Goal: Information Seeking & Learning: Learn about a topic

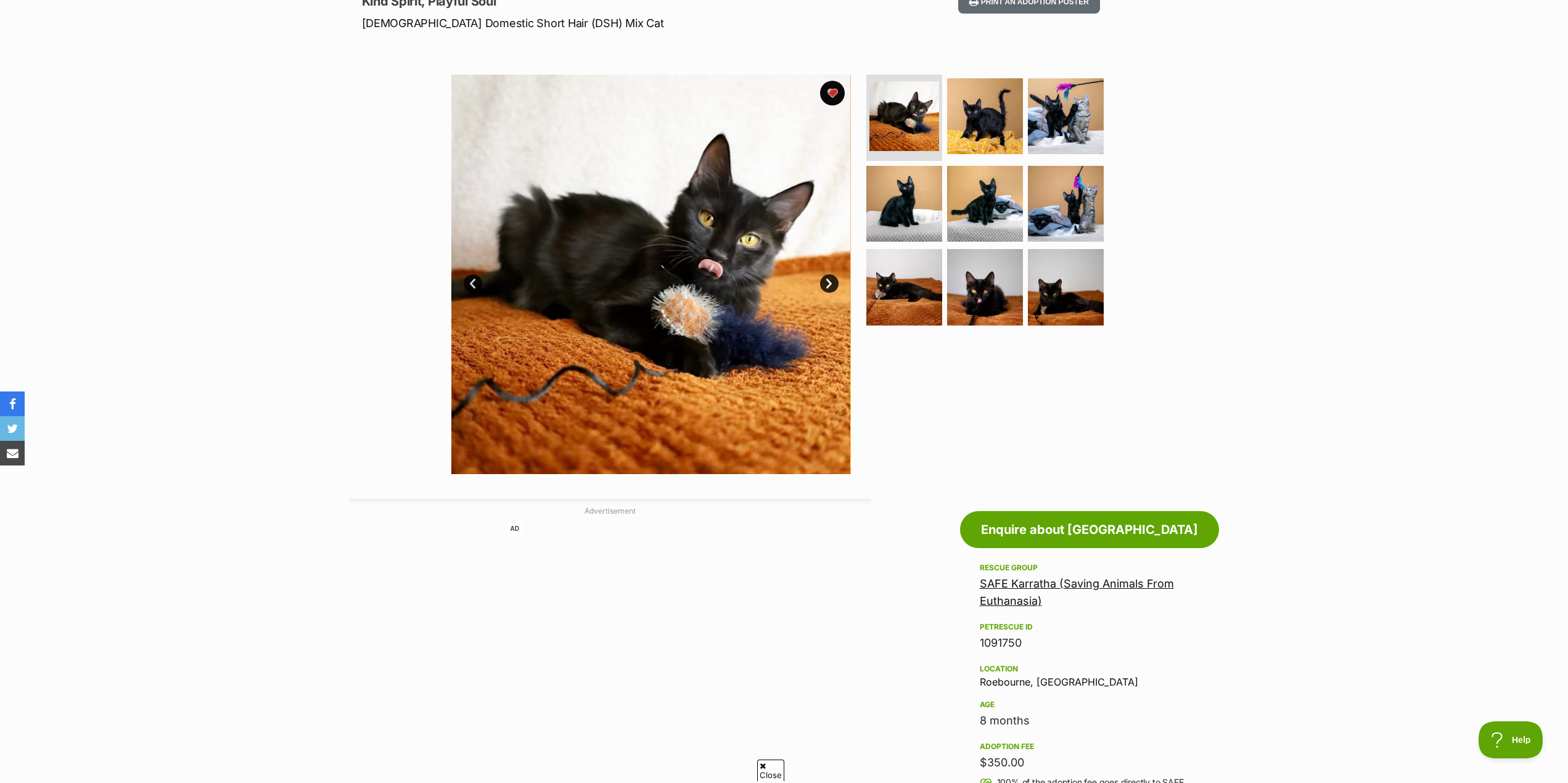
scroll to position [97, 0]
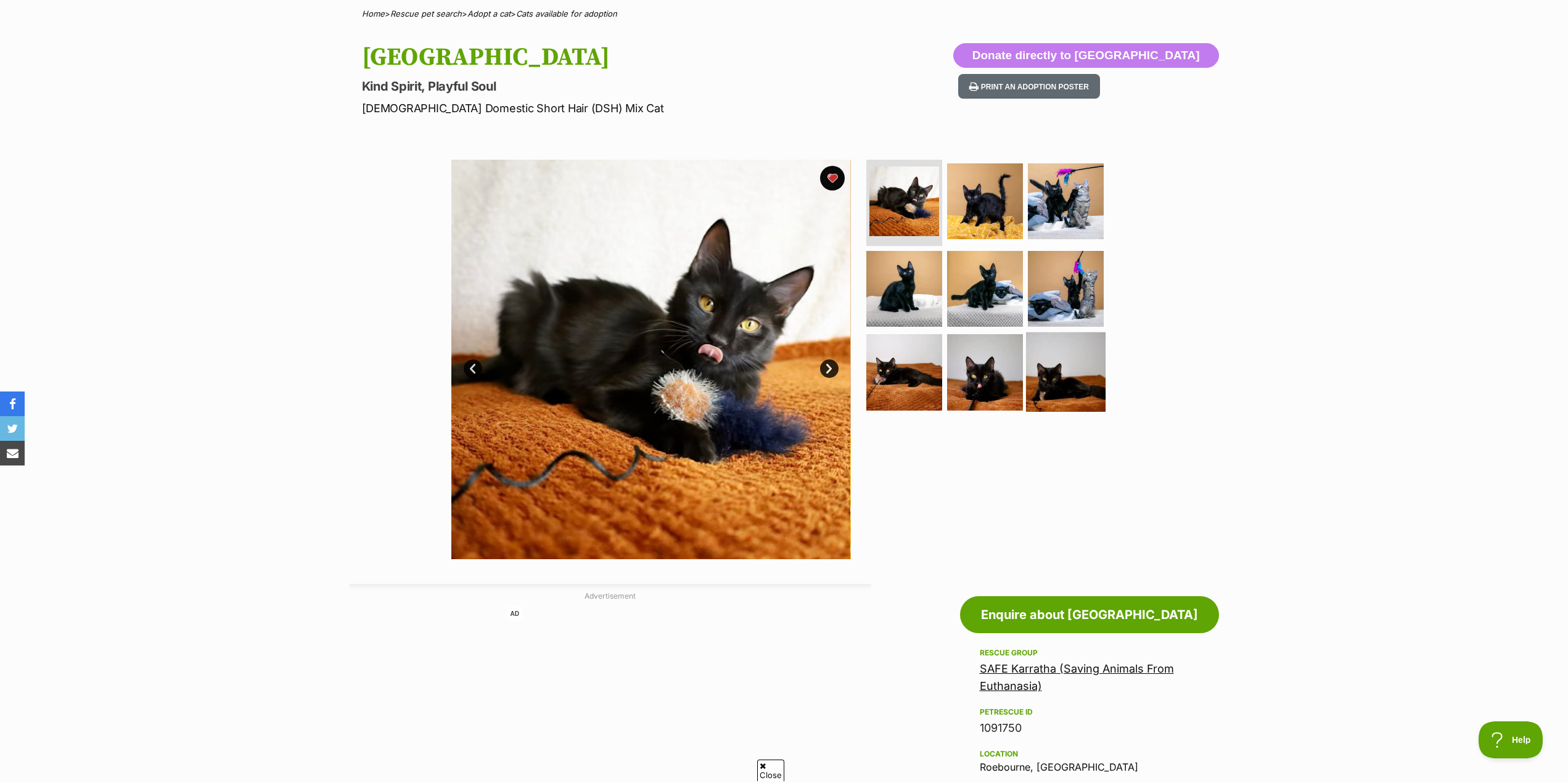
click at [1064, 371] on img at bounding box center [1065, 371] width 79 height 79
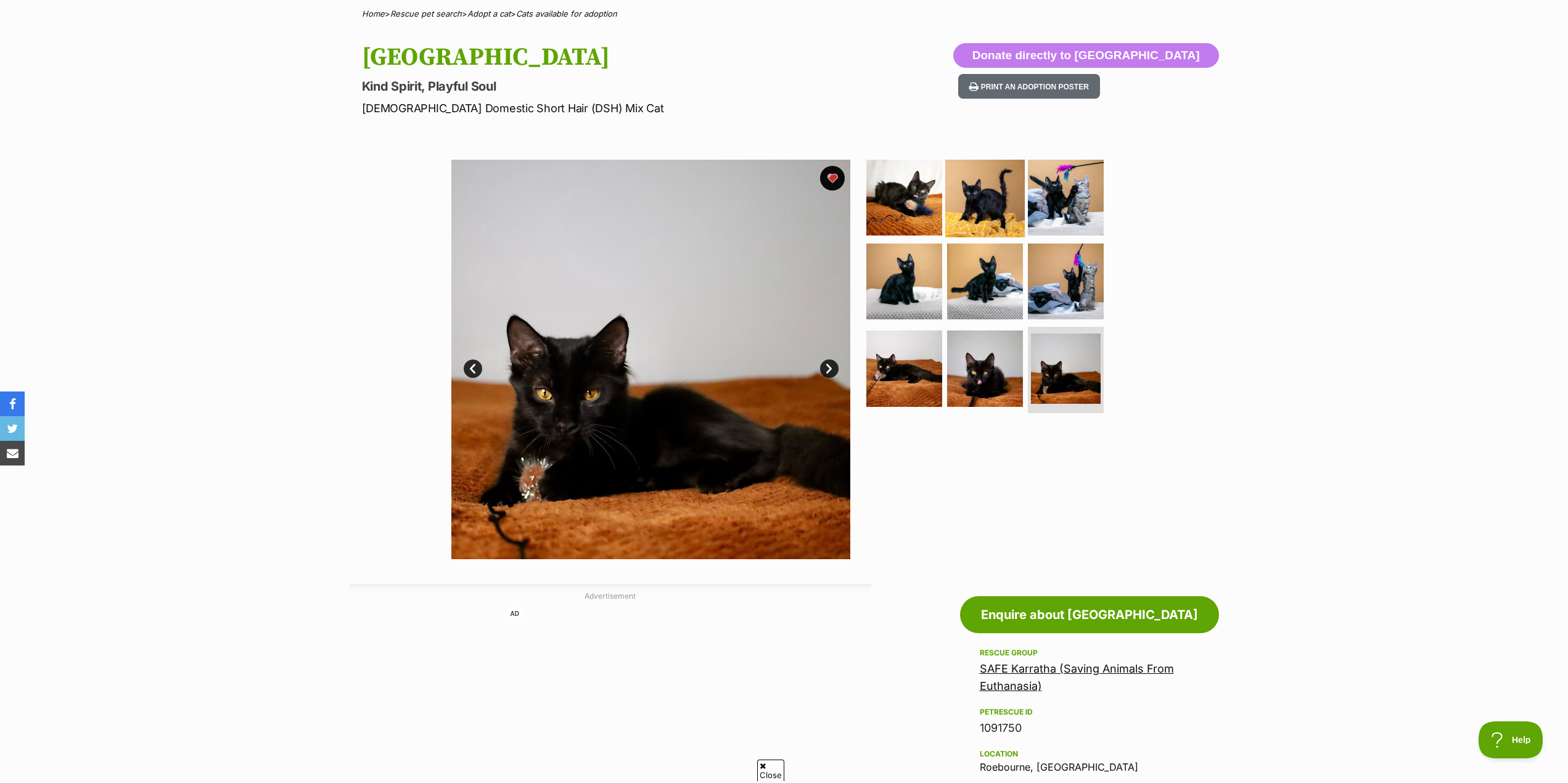
click at [990, 192] on img at bounding box center [984, 197] width 79 height 79
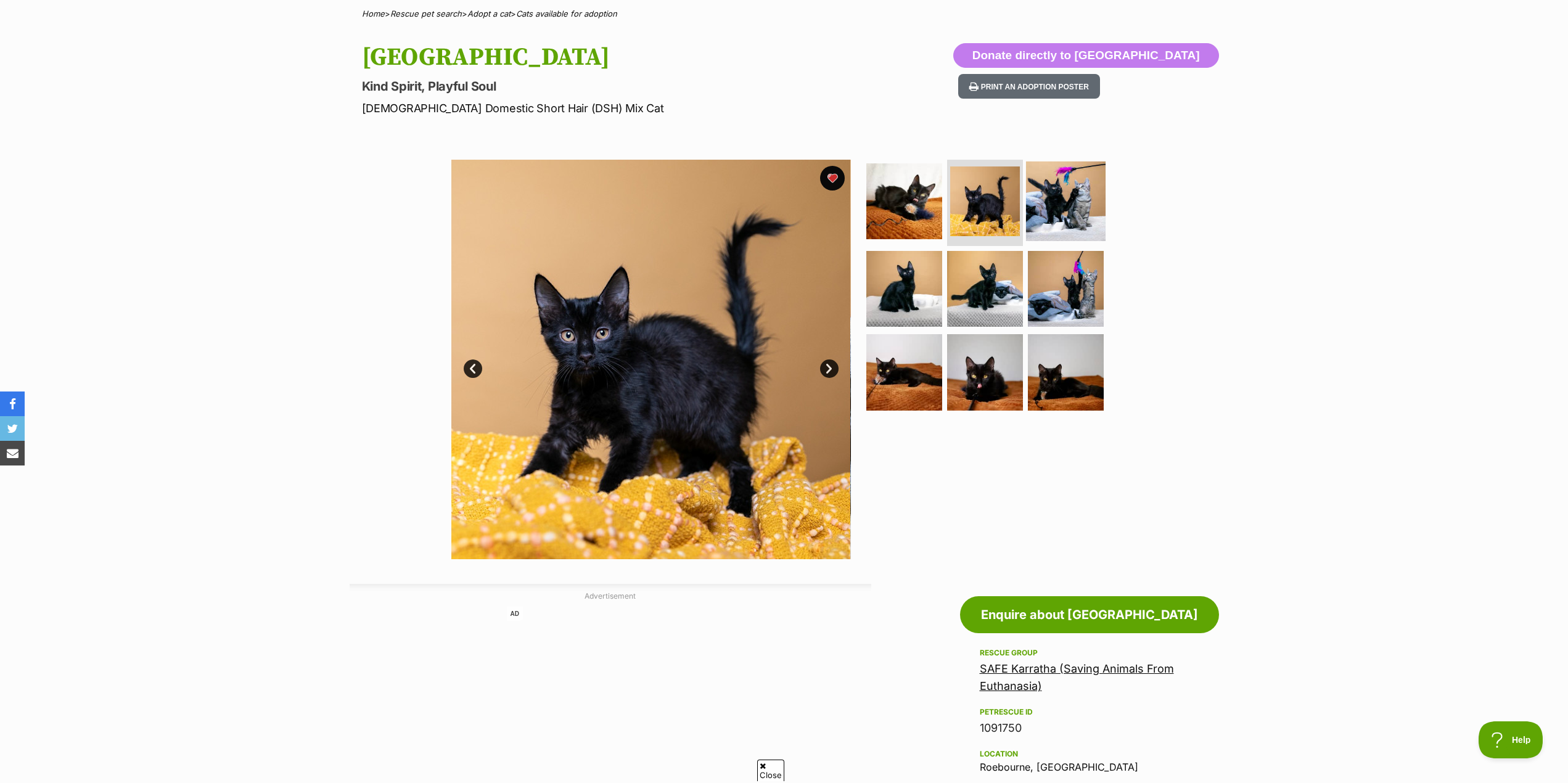
click at [1062, 206] on img at bounding box center [1065, 200] width 79 height 79
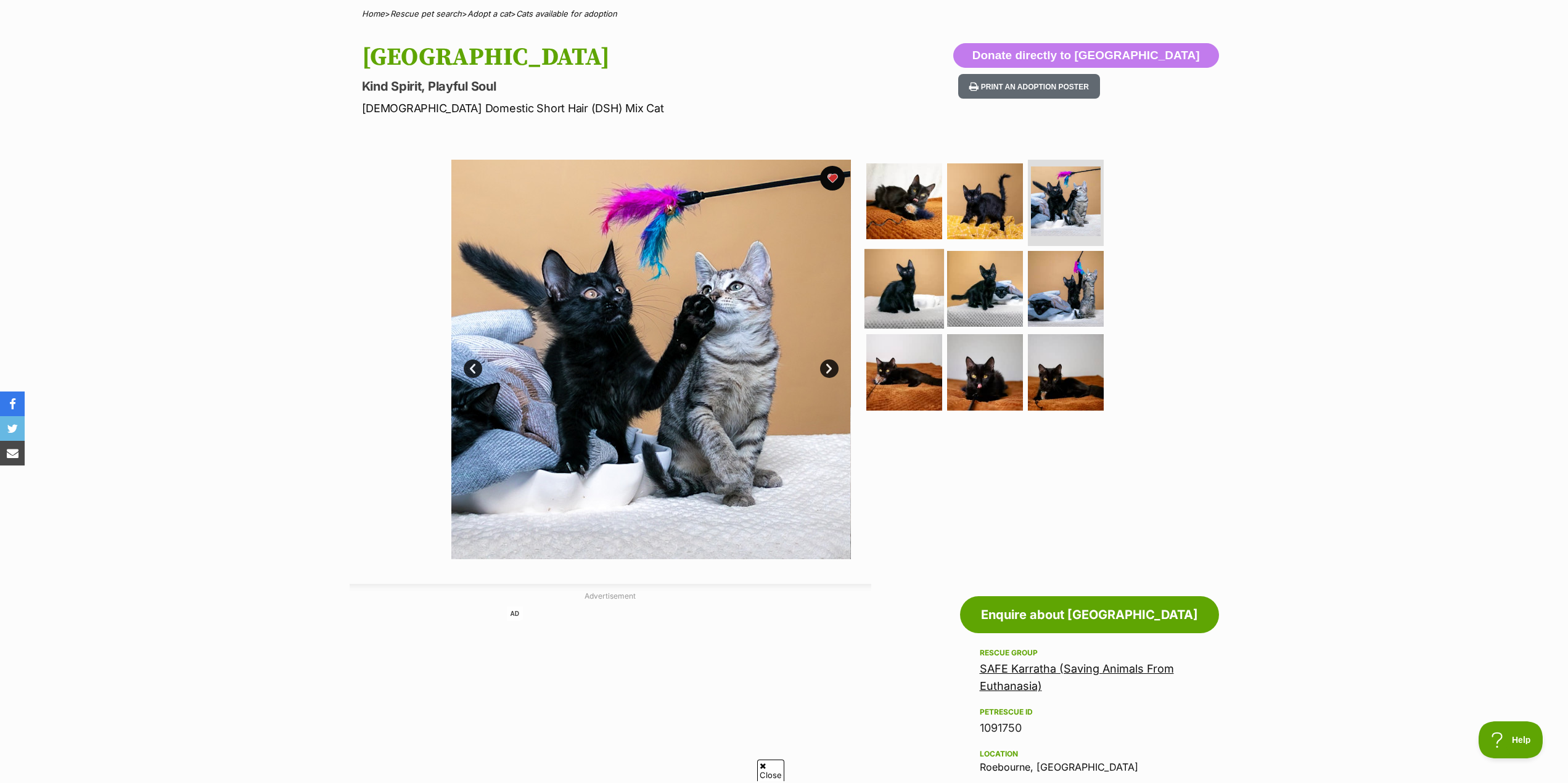
click at [929, 291] on img at bounding box center [903, 287] width 79 height 79
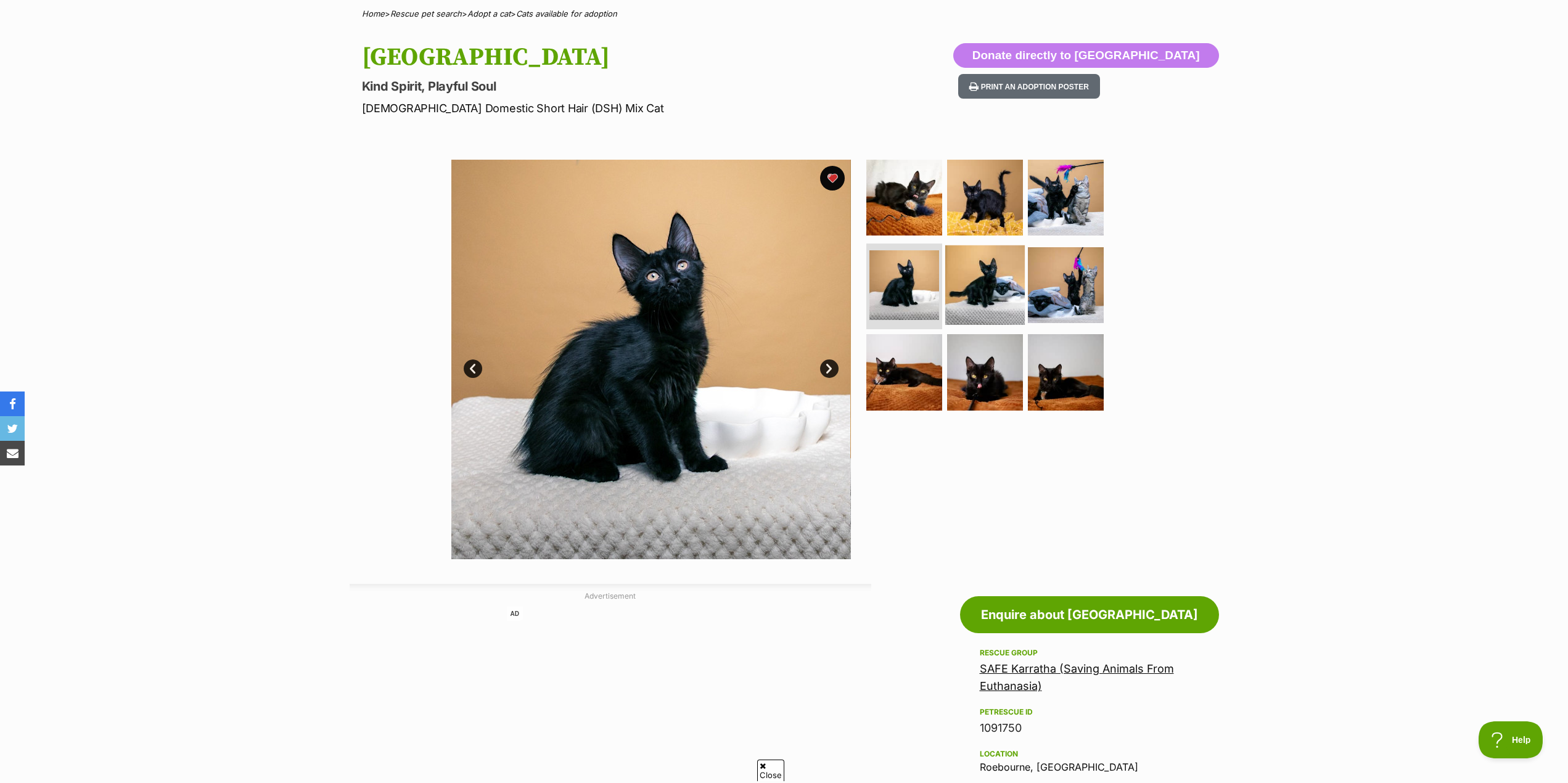
click at [973, 287] on img at bounding box center [984, 284] width 79 height 79
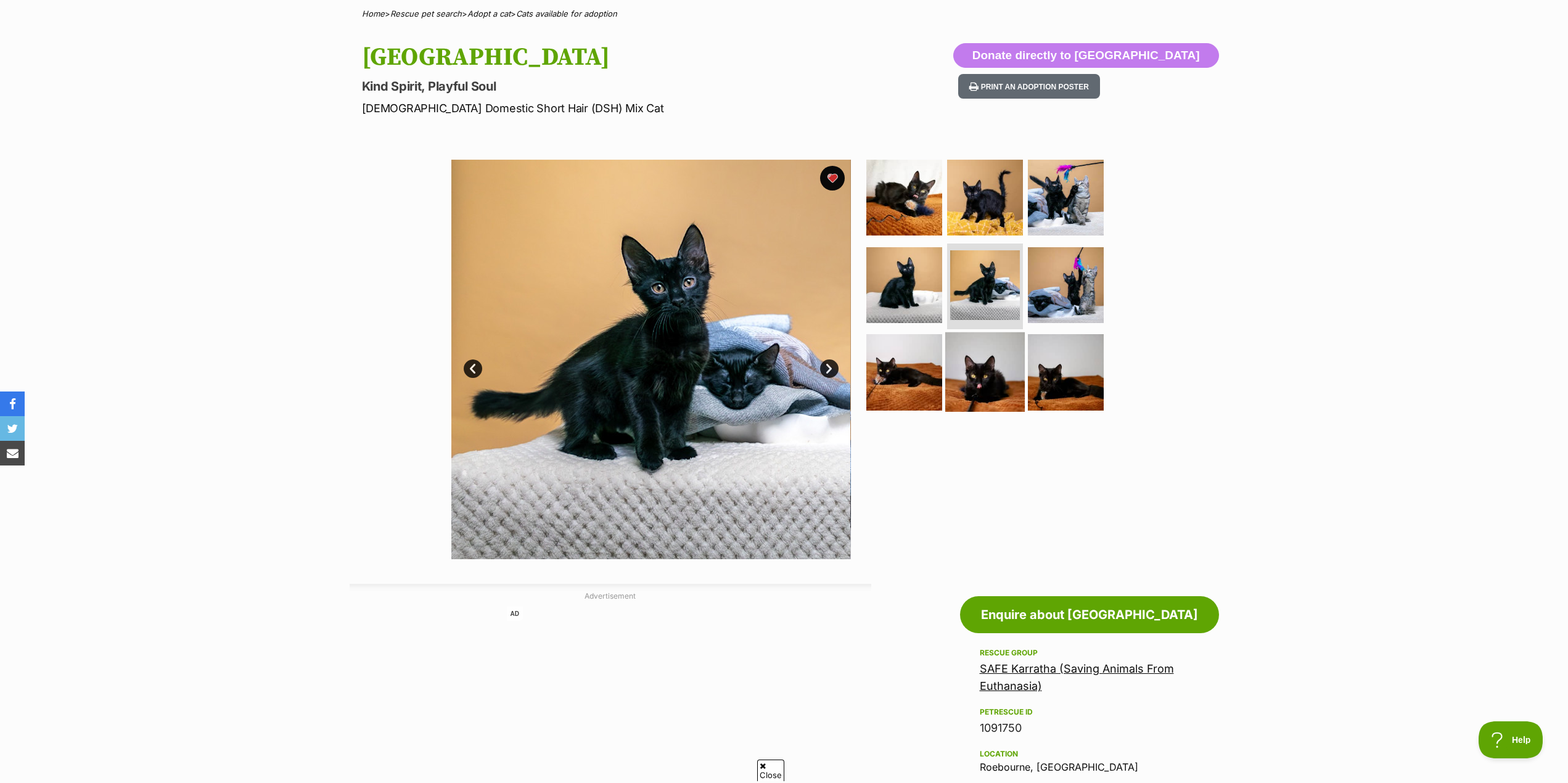
click at [964, 351] on img at bounding box center [984, 371] width 79 height 79
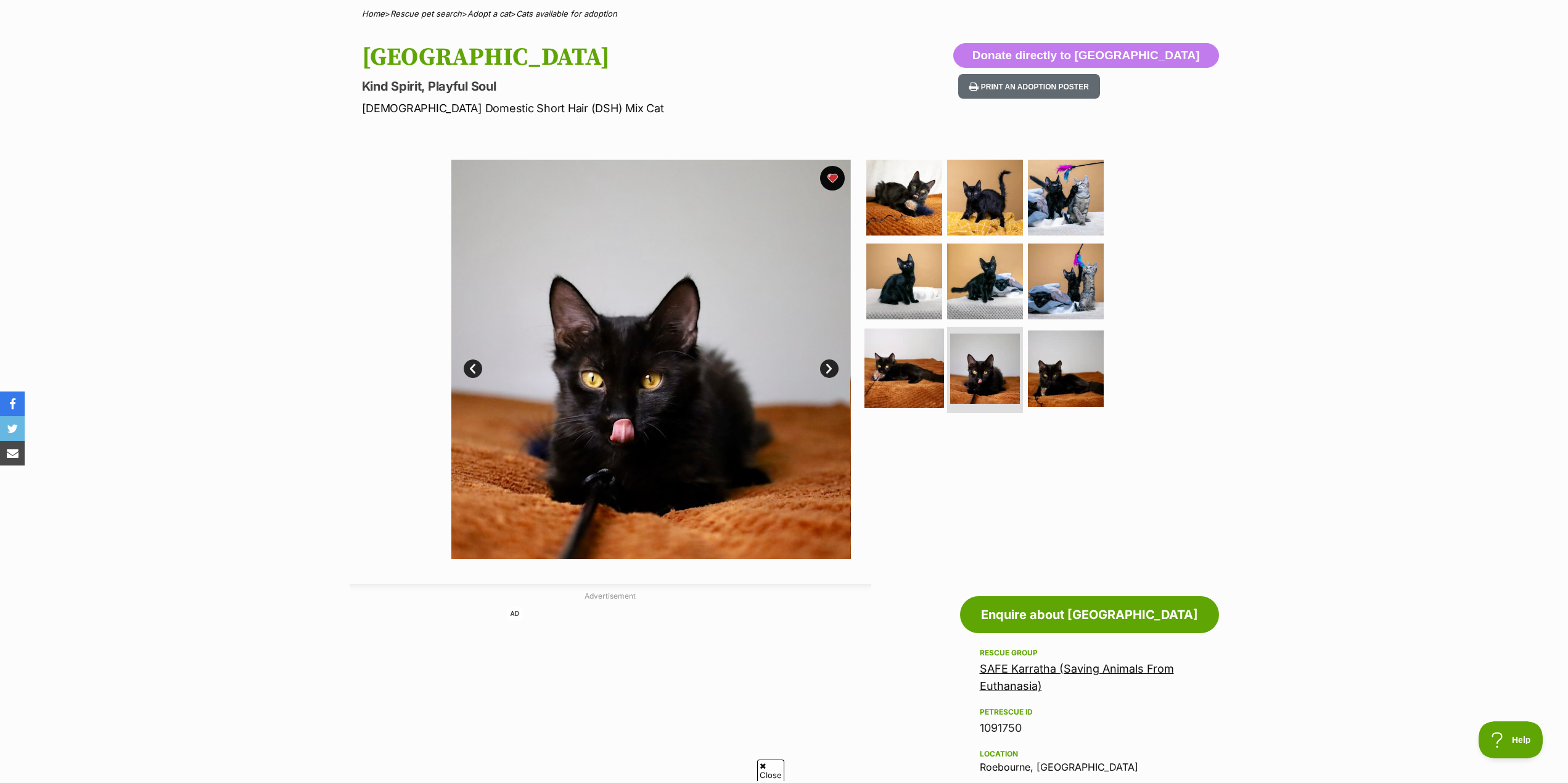
click at [882, 355] on img at bounding box center [903, 368] width 79 height 79
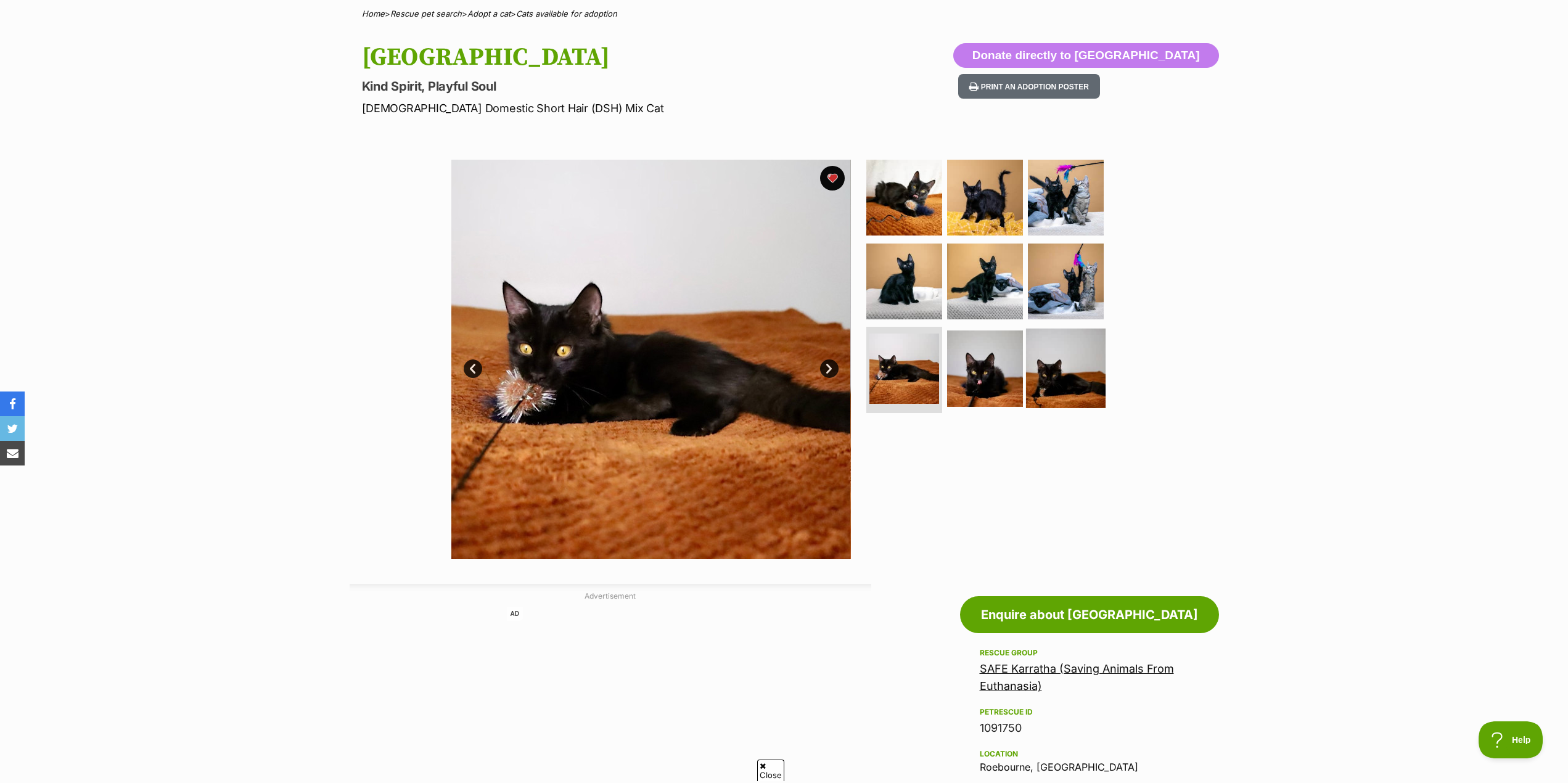
click at [1059, 361] on img at bounding box center [1065, 368] width 79 height 79
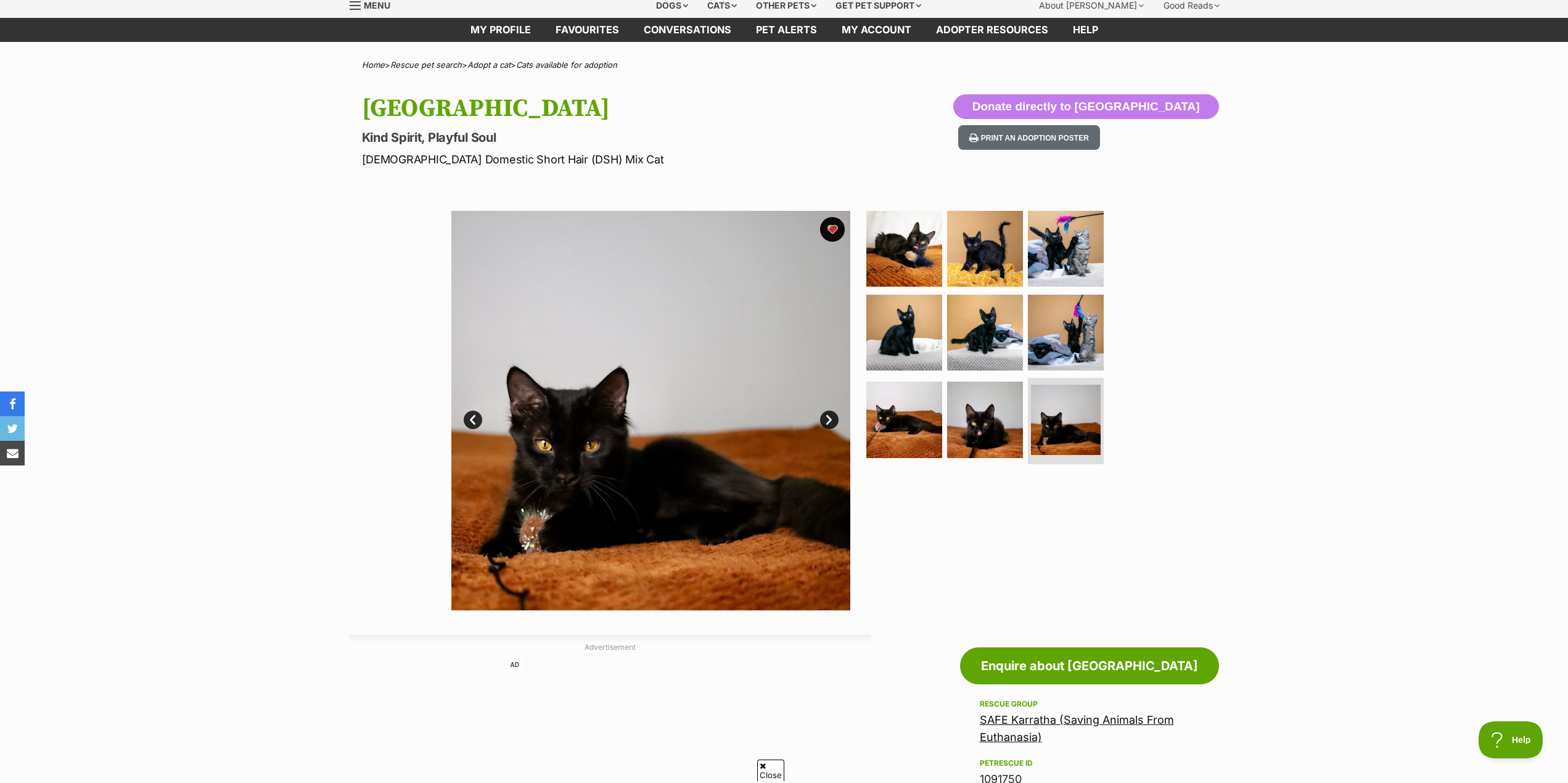
scroll to position [35, 0]
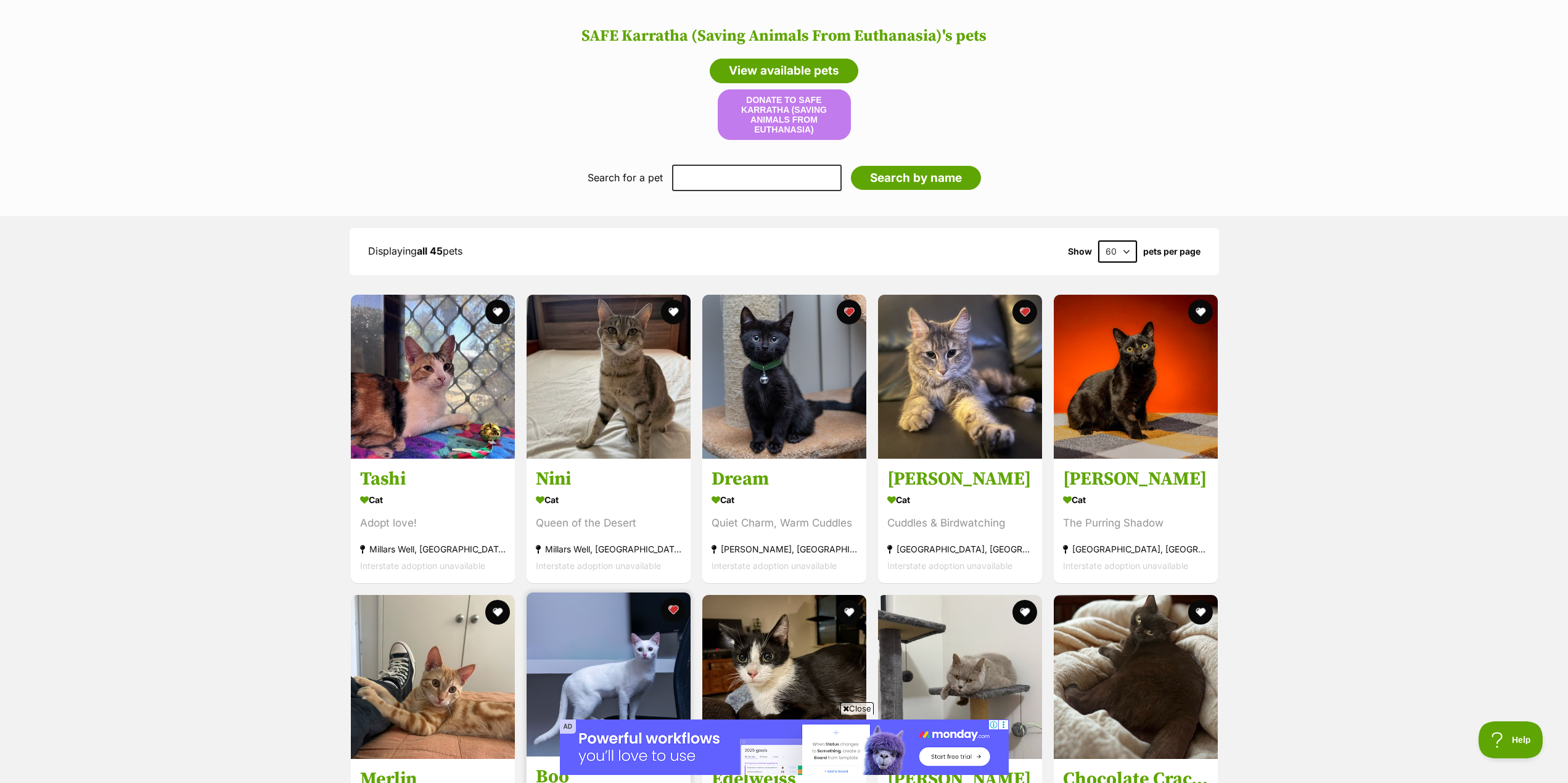
scroll to position [935, 0]
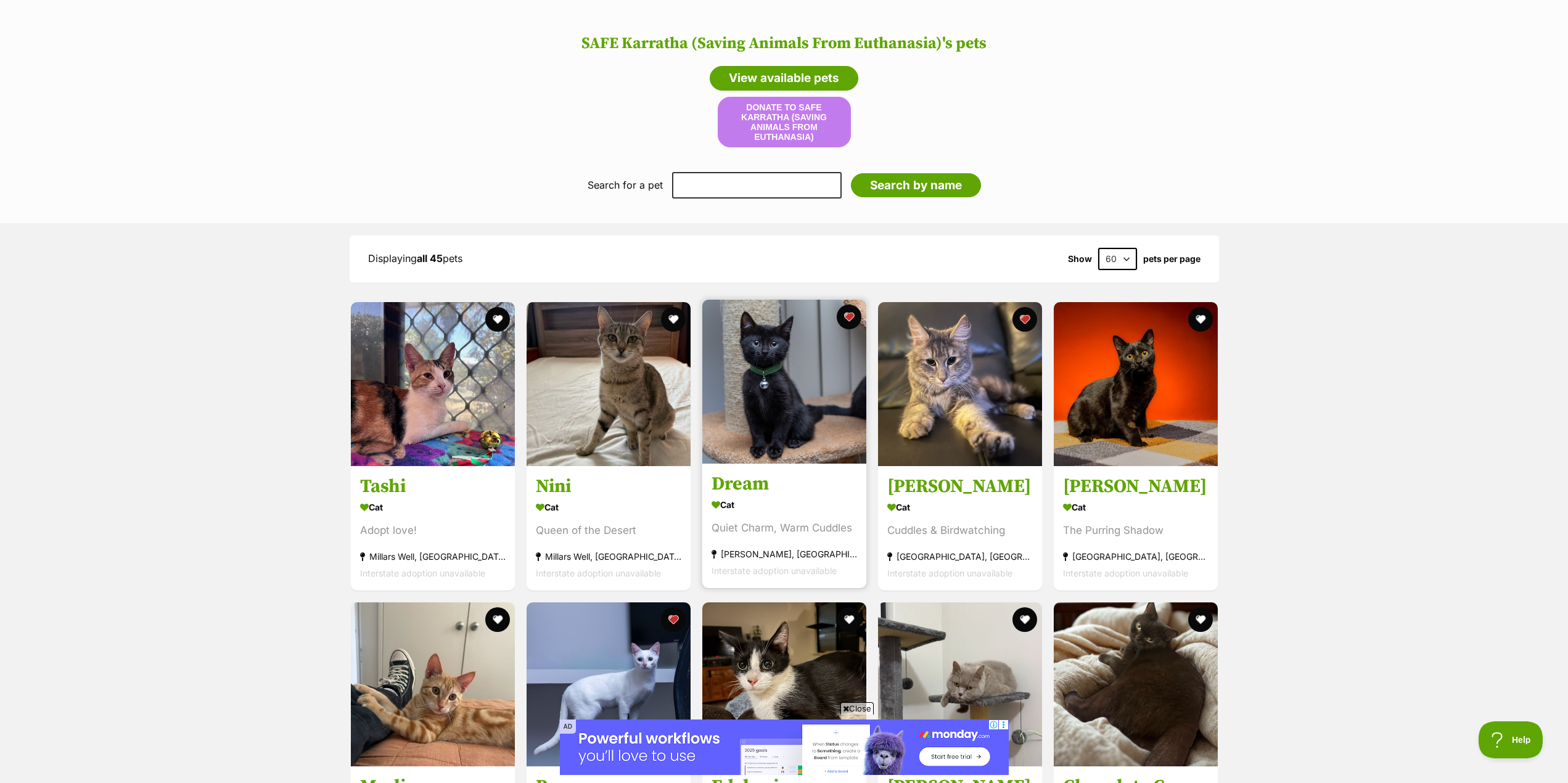
click at [743, 478] on h3 "Dream" at bounding box center [784, 483] width 145 height 24
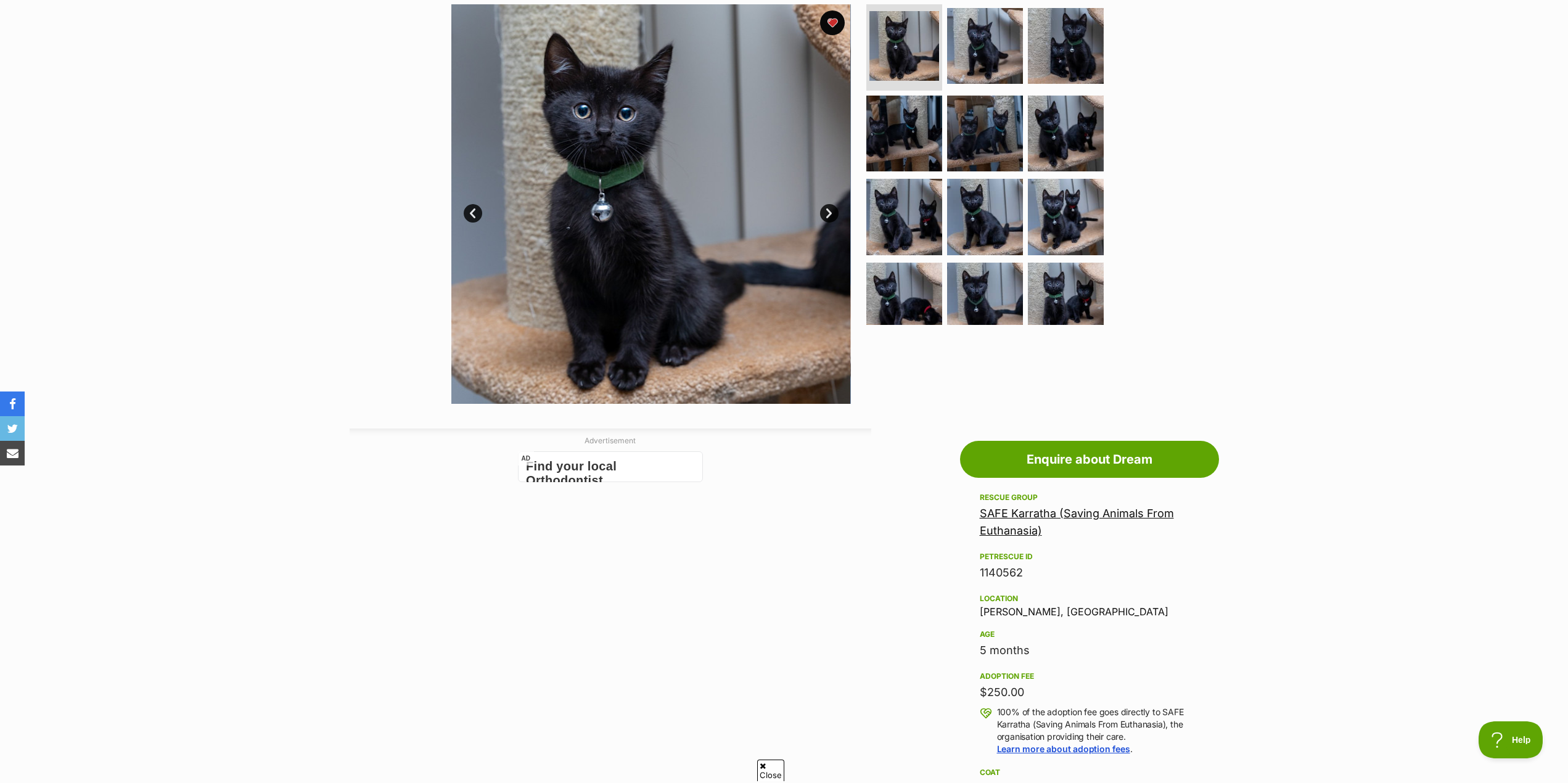
scroll to position [124, 0]
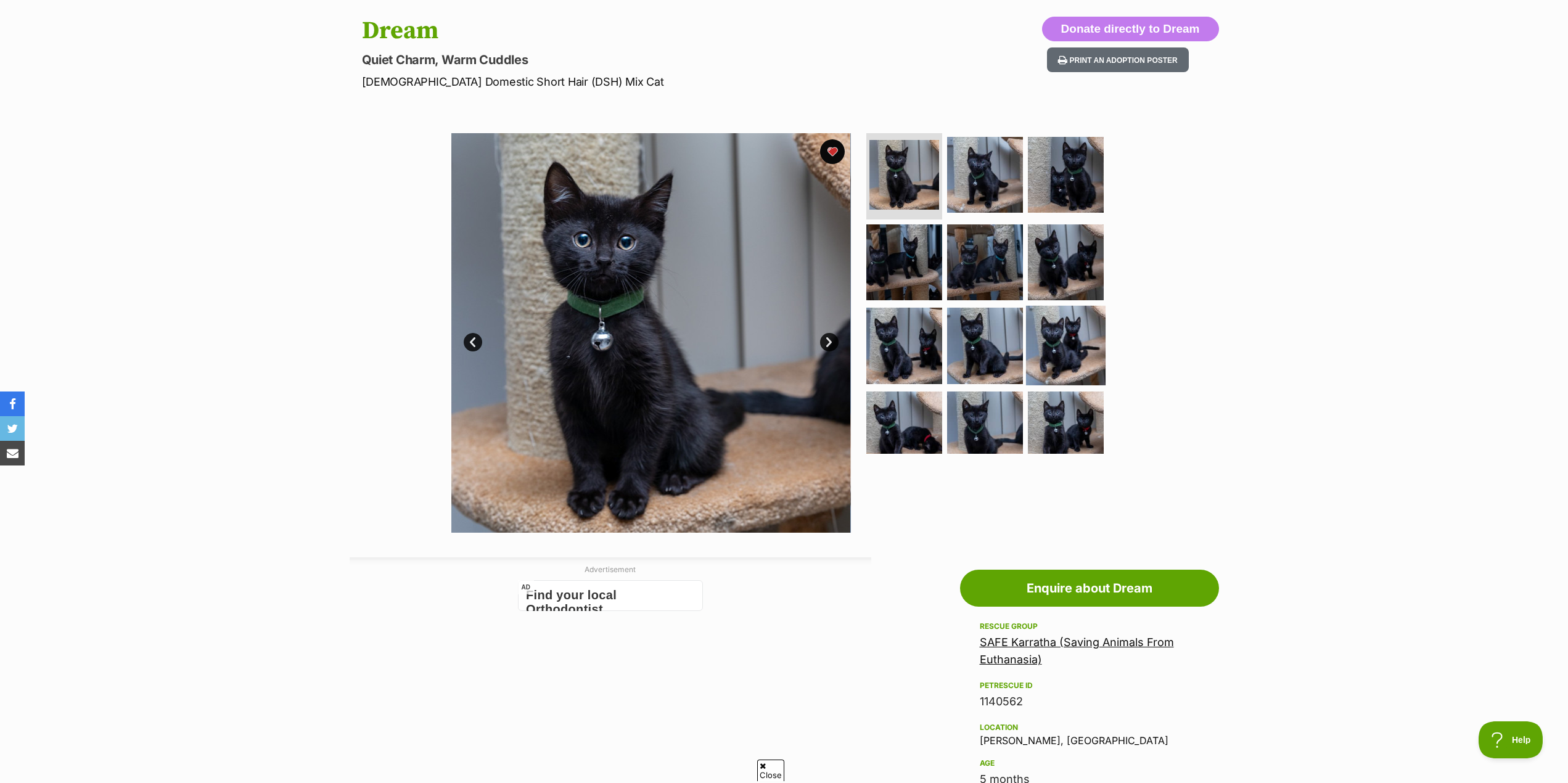
click at [1064, 347] on img at bounding box center [1065, 345] width 79 height 79
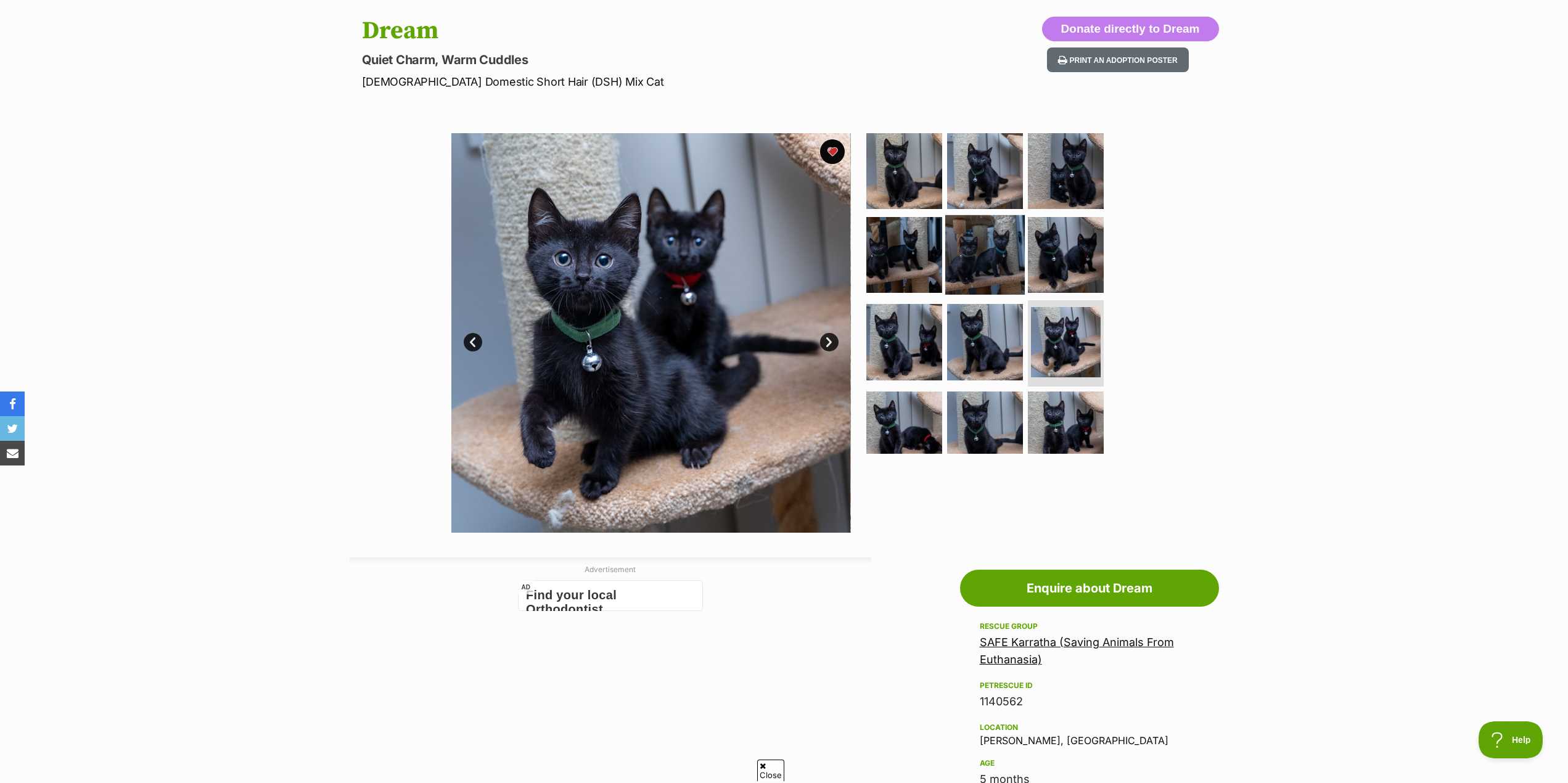
click at [970, 264] on img at bounding box center [984, 253] width 79 height 79
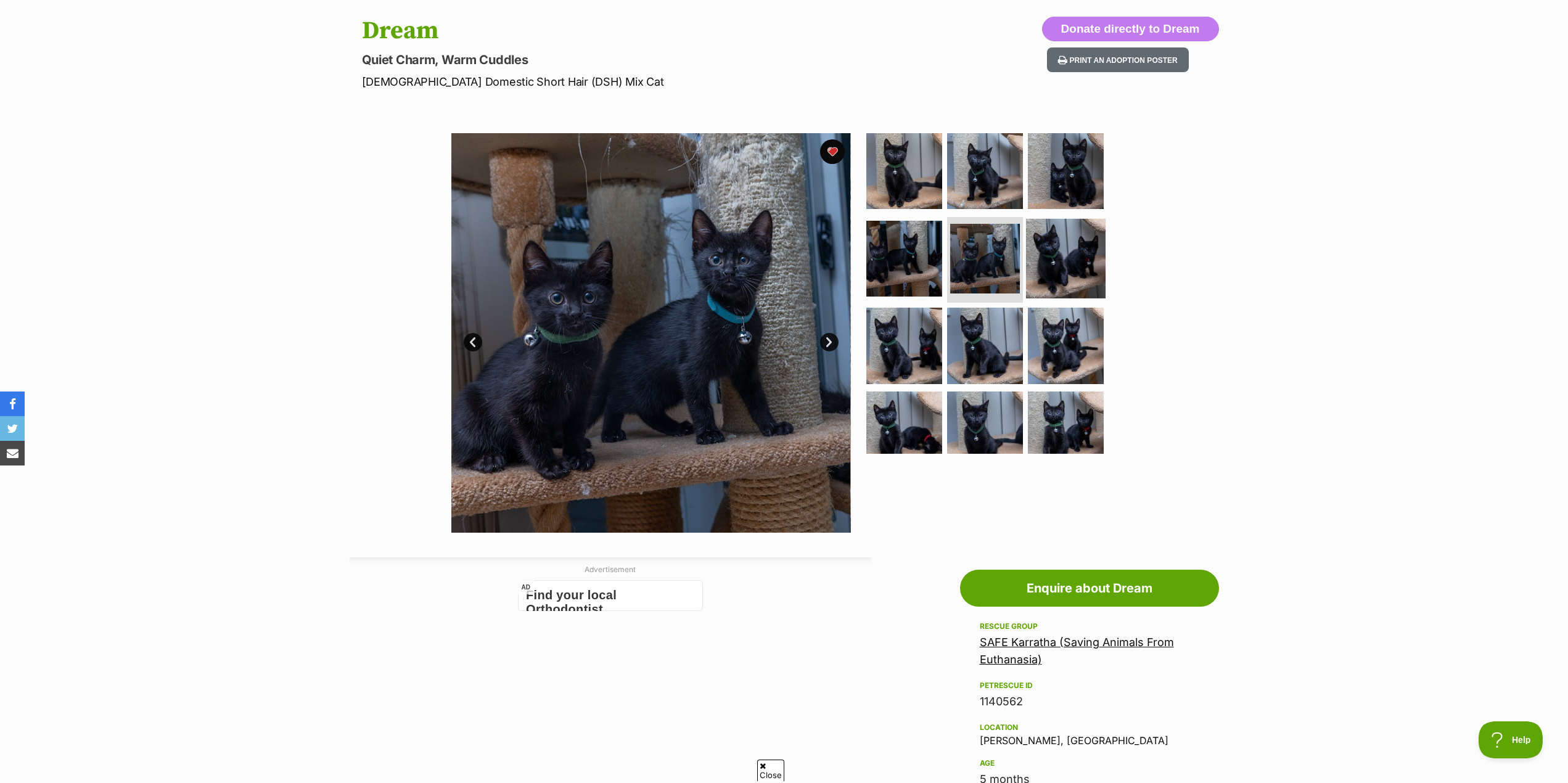
click at [1046, 262] on img at bounding box center [1065, 258] width 79 height 79
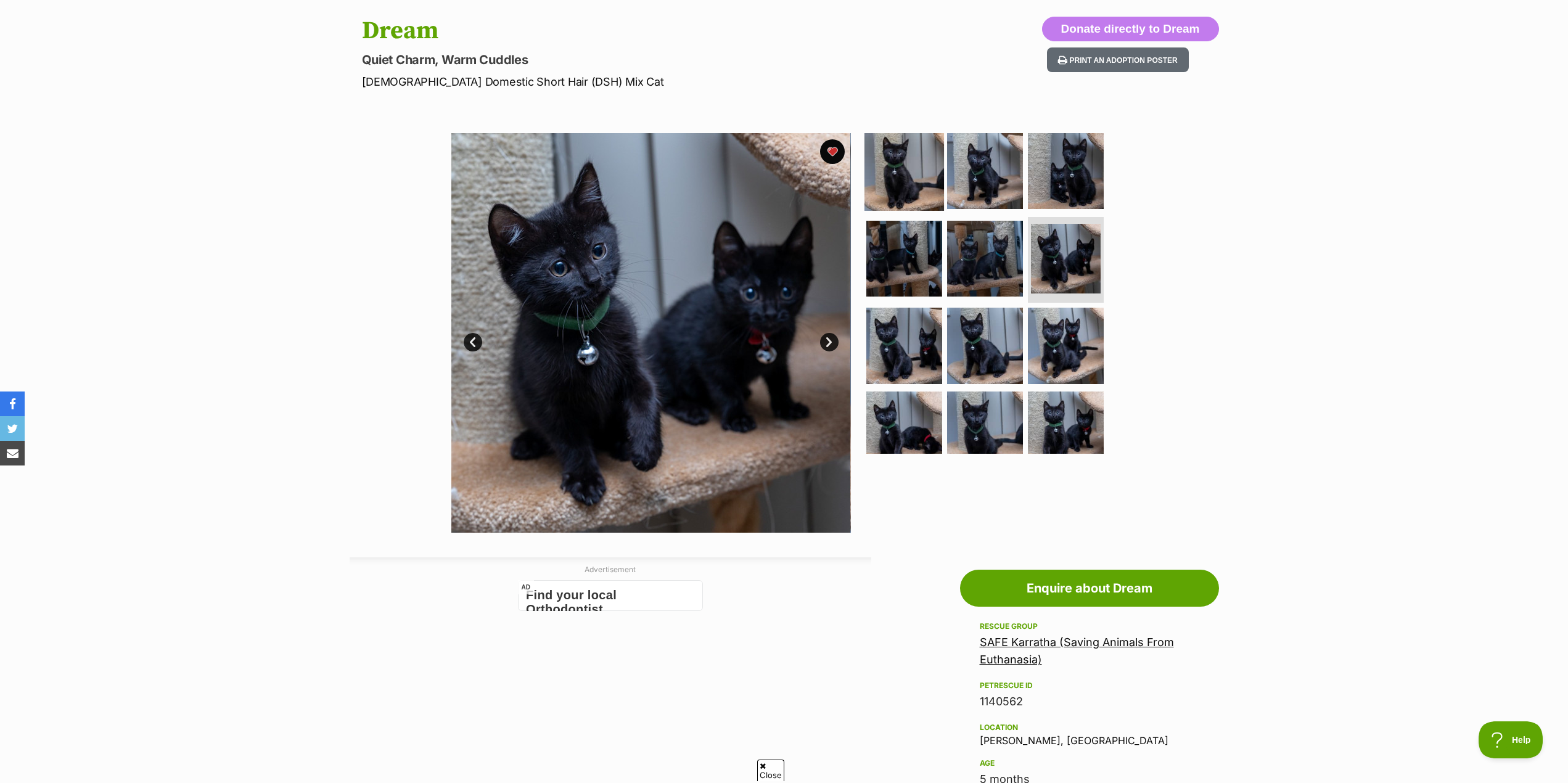
click at [903, 185] on img at bounding box center [903, 171] width 79 height 79
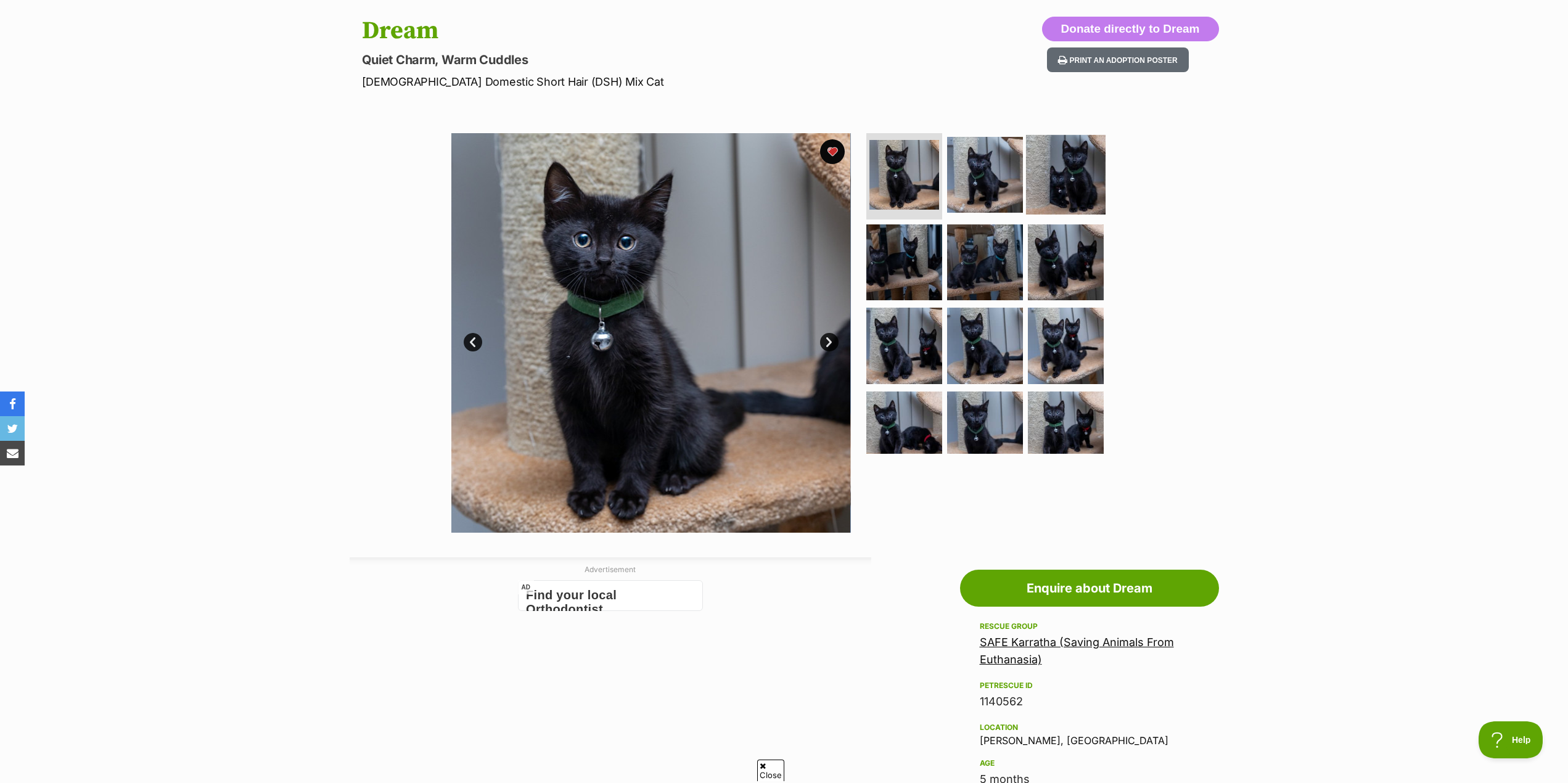
click at [1071, 185] on img at bounding box center [1065, 174] width 79 height 79
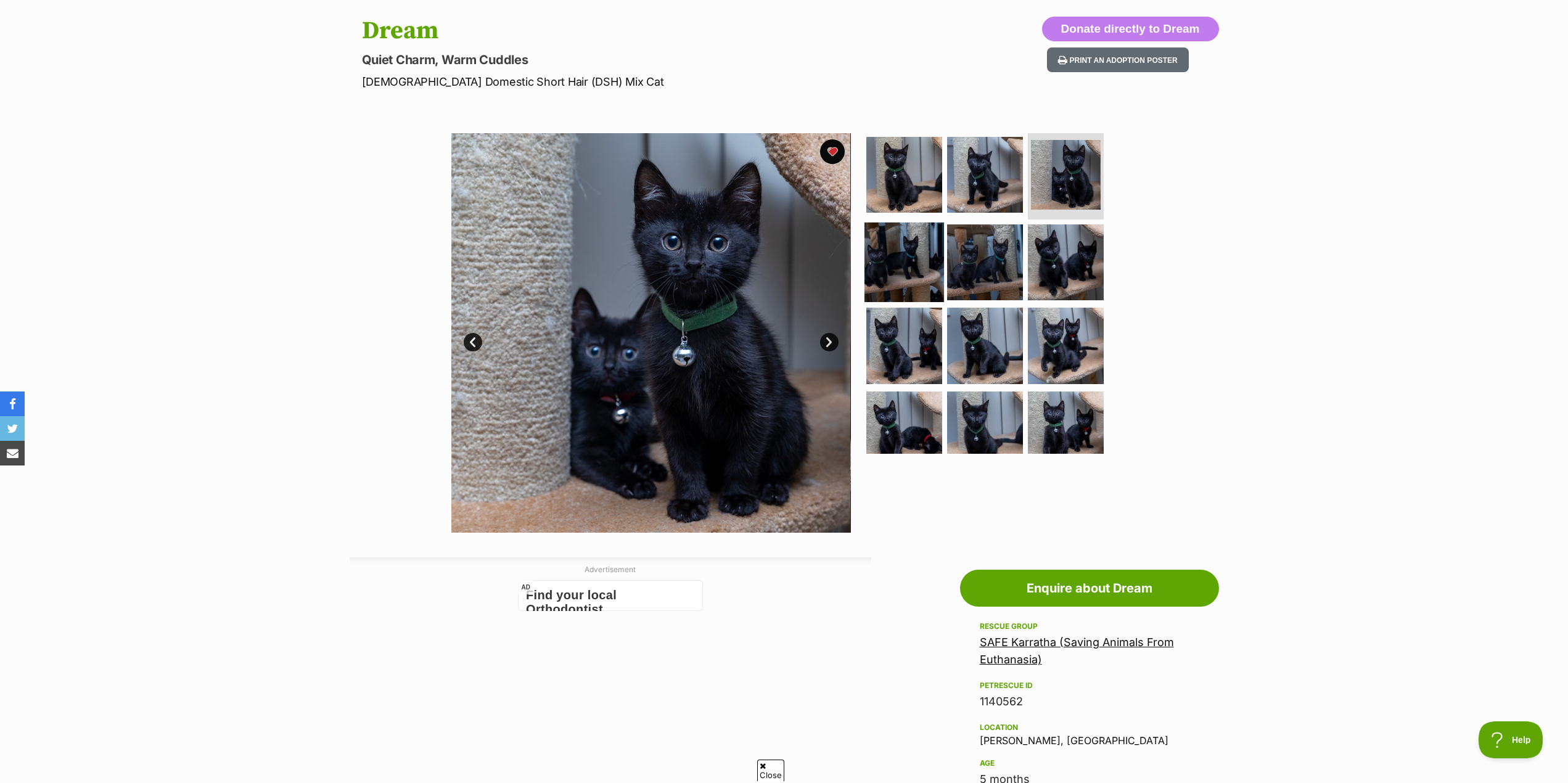
click at [890, 265] on img at bounding box center [903, 261] width 79 height 79
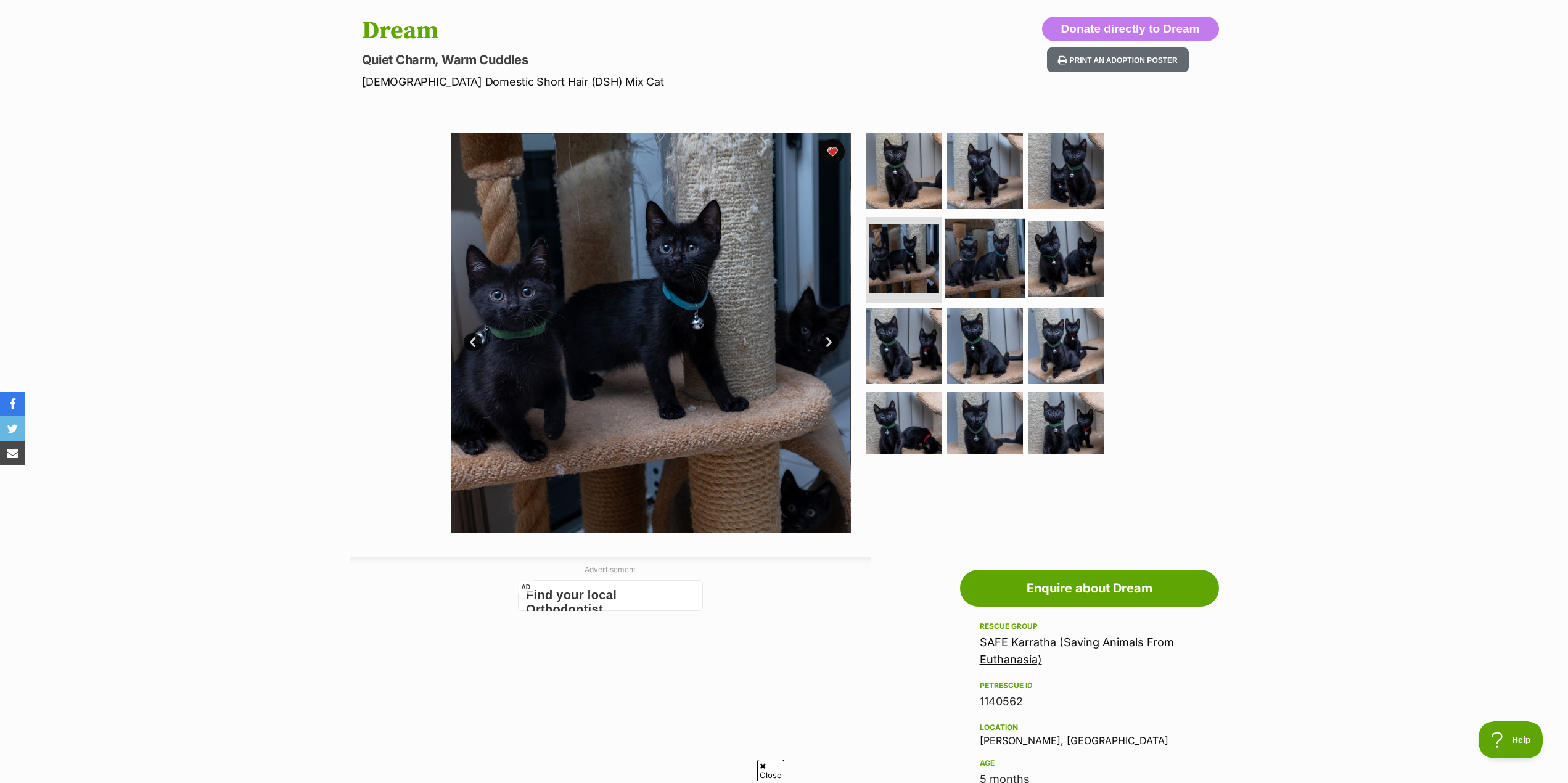
click at [972, 252] on img at bounding box center [984, 258] width 79 height 79
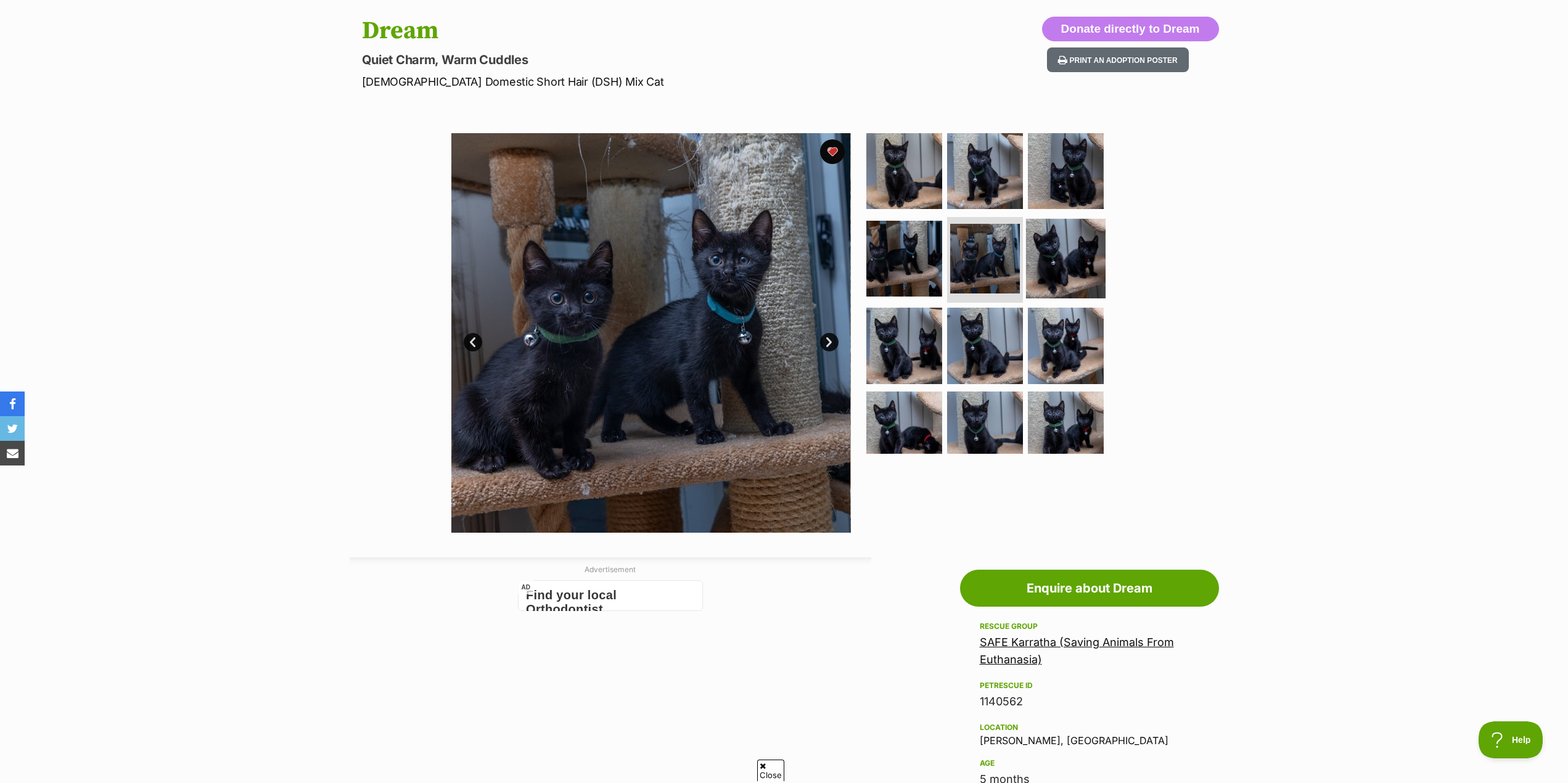
click at [1071, 287] on img at bounding box center [1065, 258] width 79 height 79
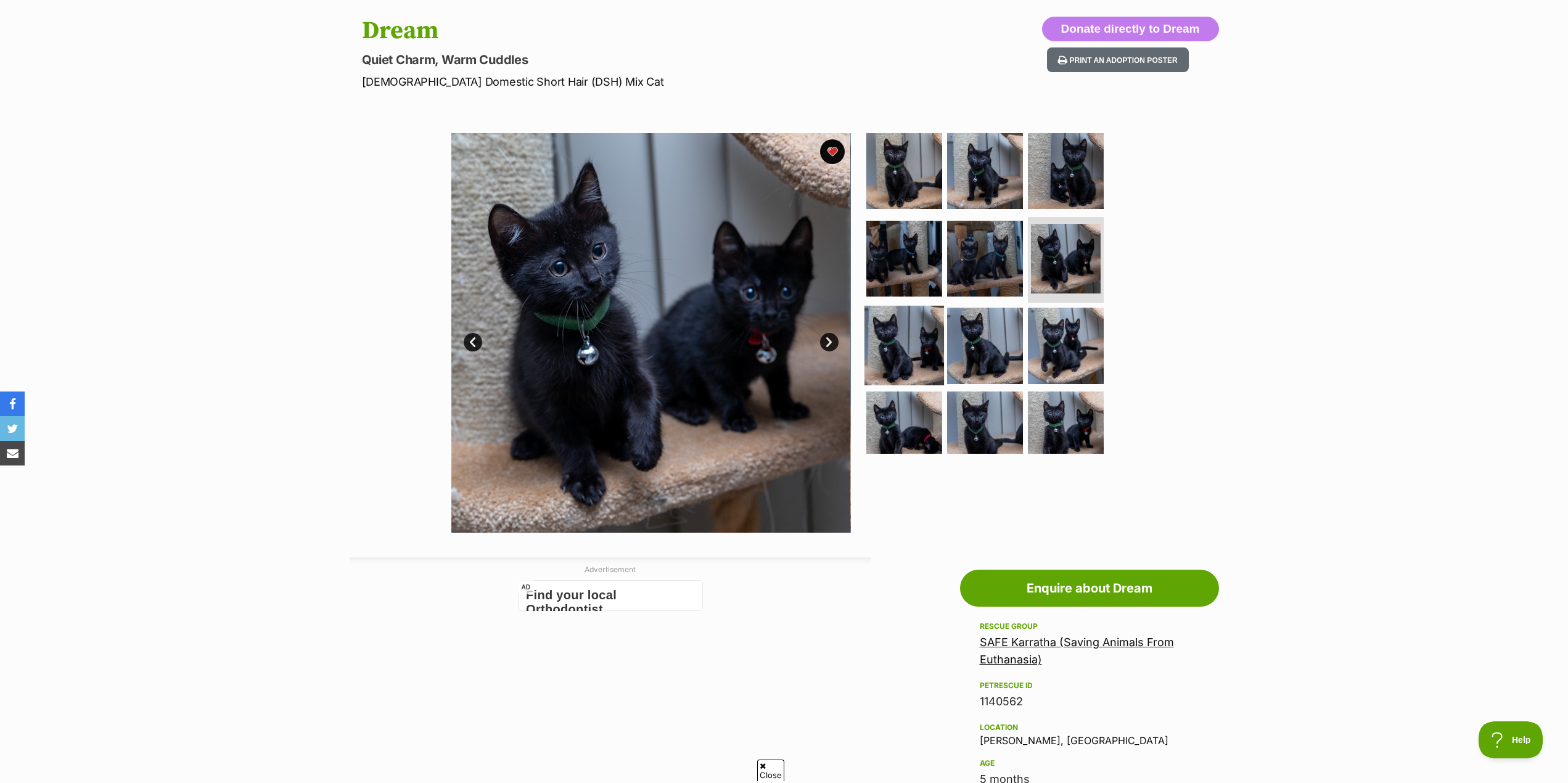
click at [889, 343] on img at bounding box center [903, 345] width 79 height 79
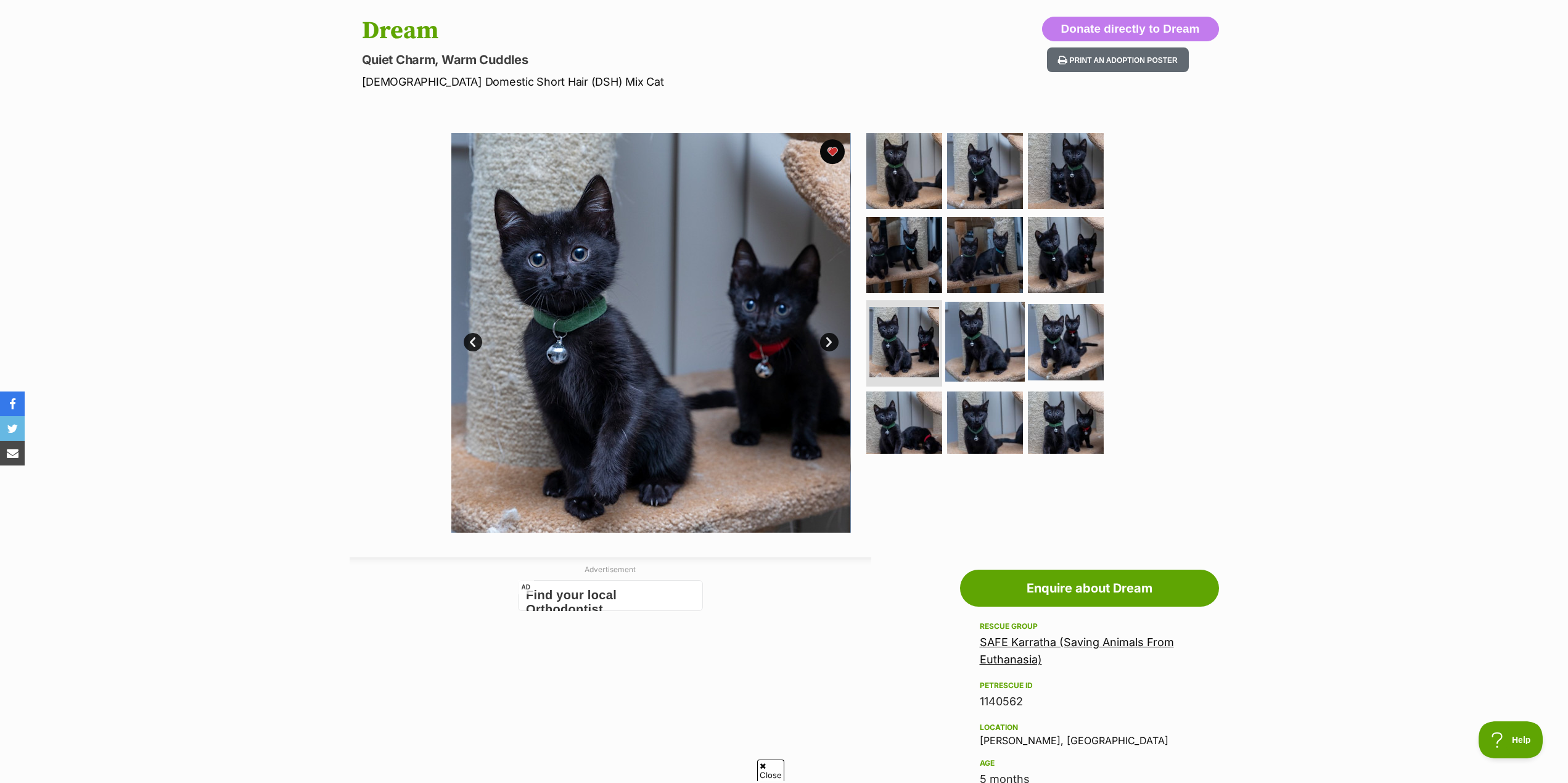
click at [975, 341] on img at bounding box center [984, 341] width 79 height 79
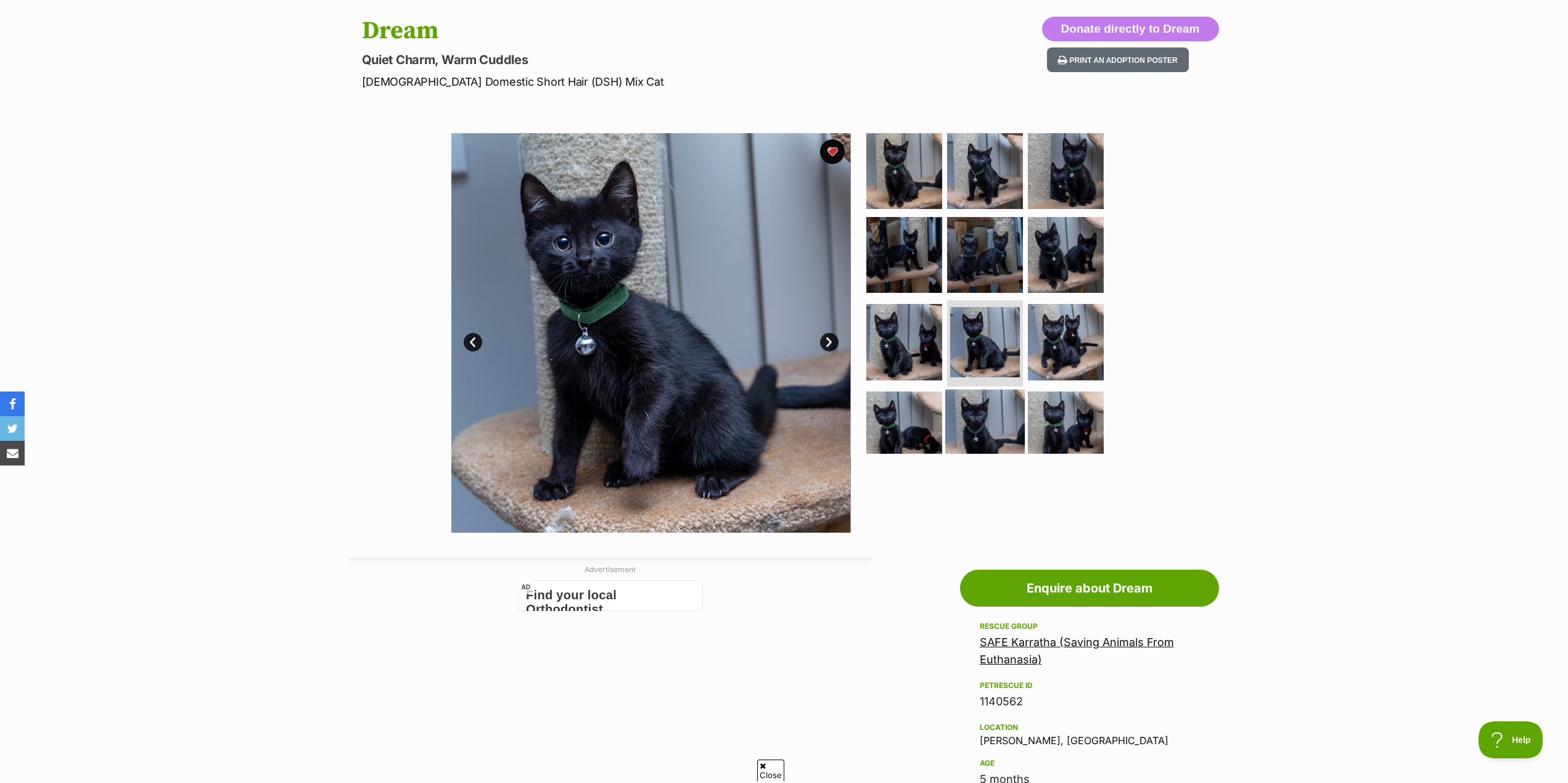
click at [997, 404] on img at bounding box center [984, 429] width 79 height 79
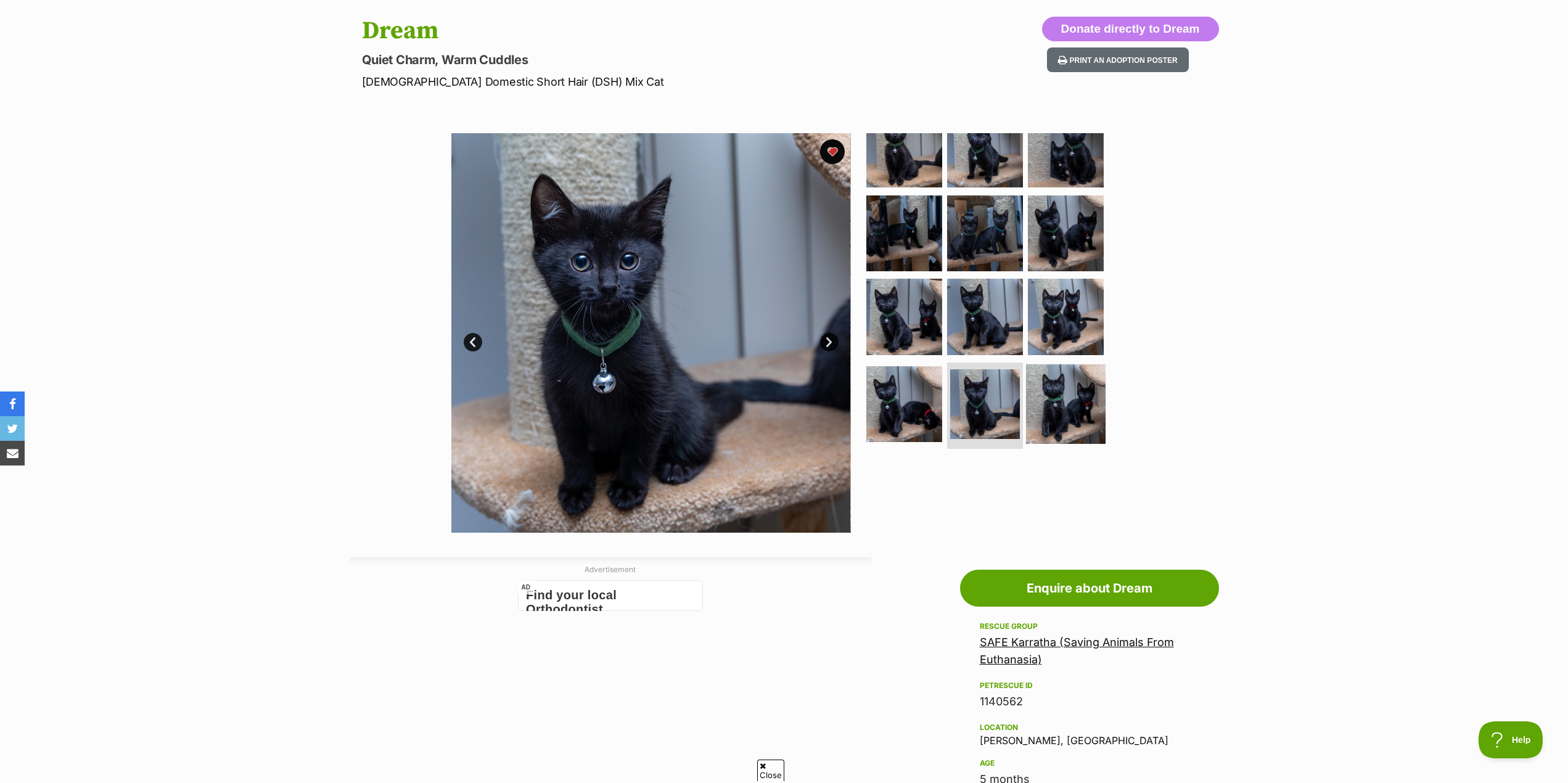
click at [1057, 421] on img at bounding box center [1065, 403] width 79 height 79
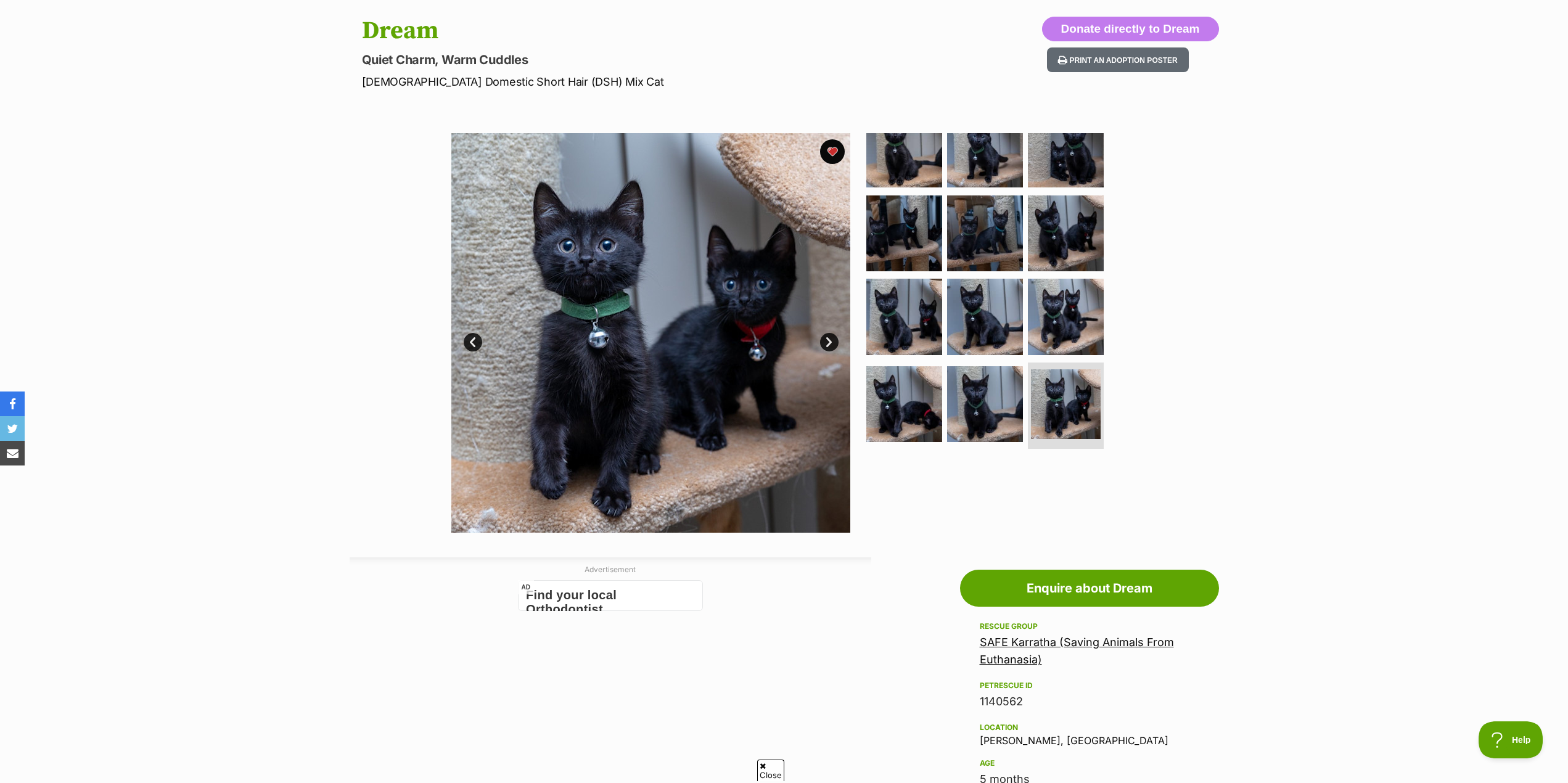
scroll to position [0, 0]
click at [1061, 230] on img at bounding box center [1065, 232] width 79 height 79
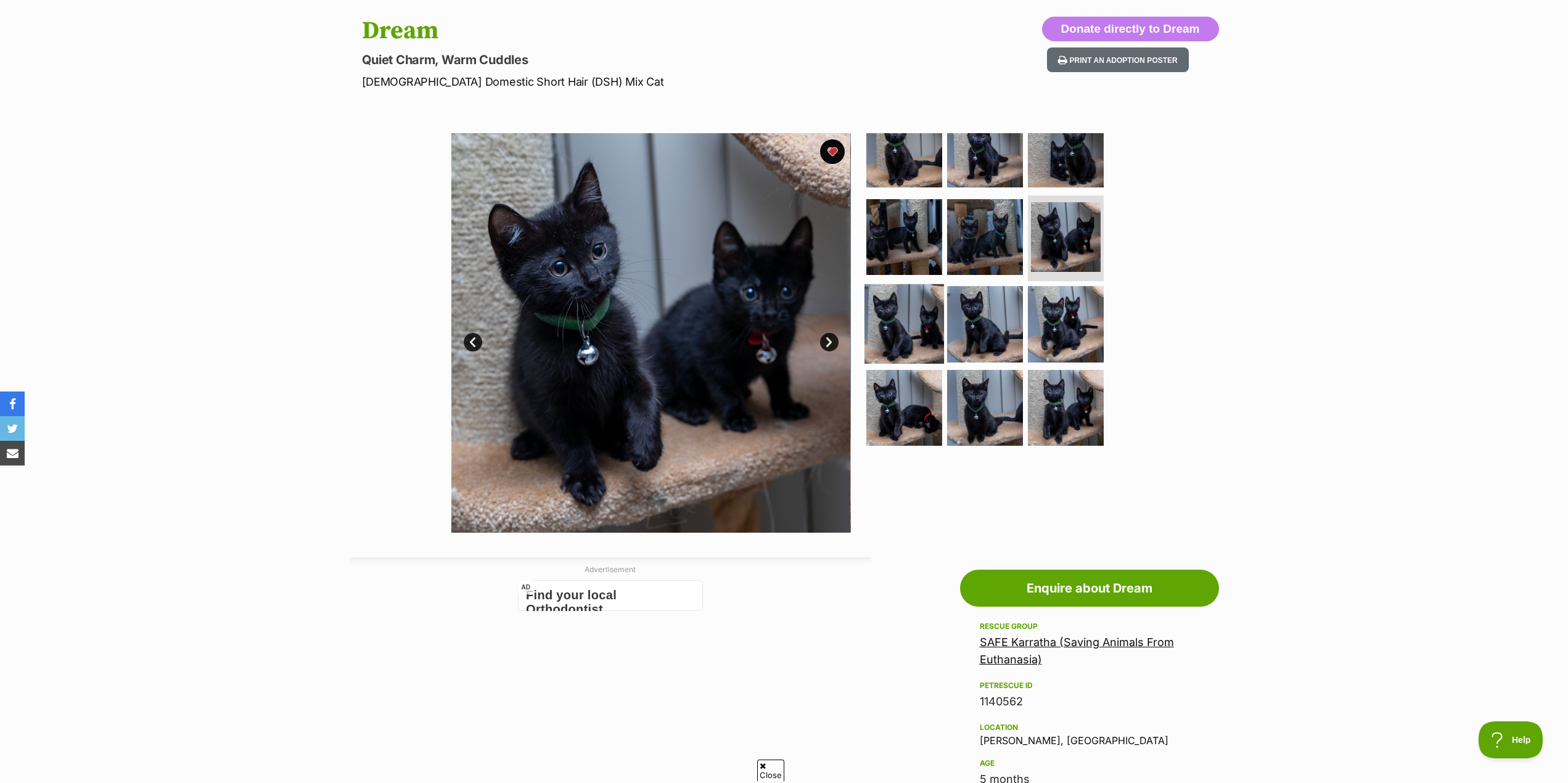
click at [911, 332] on img at bounding box center [903, 323] width 79 height 79
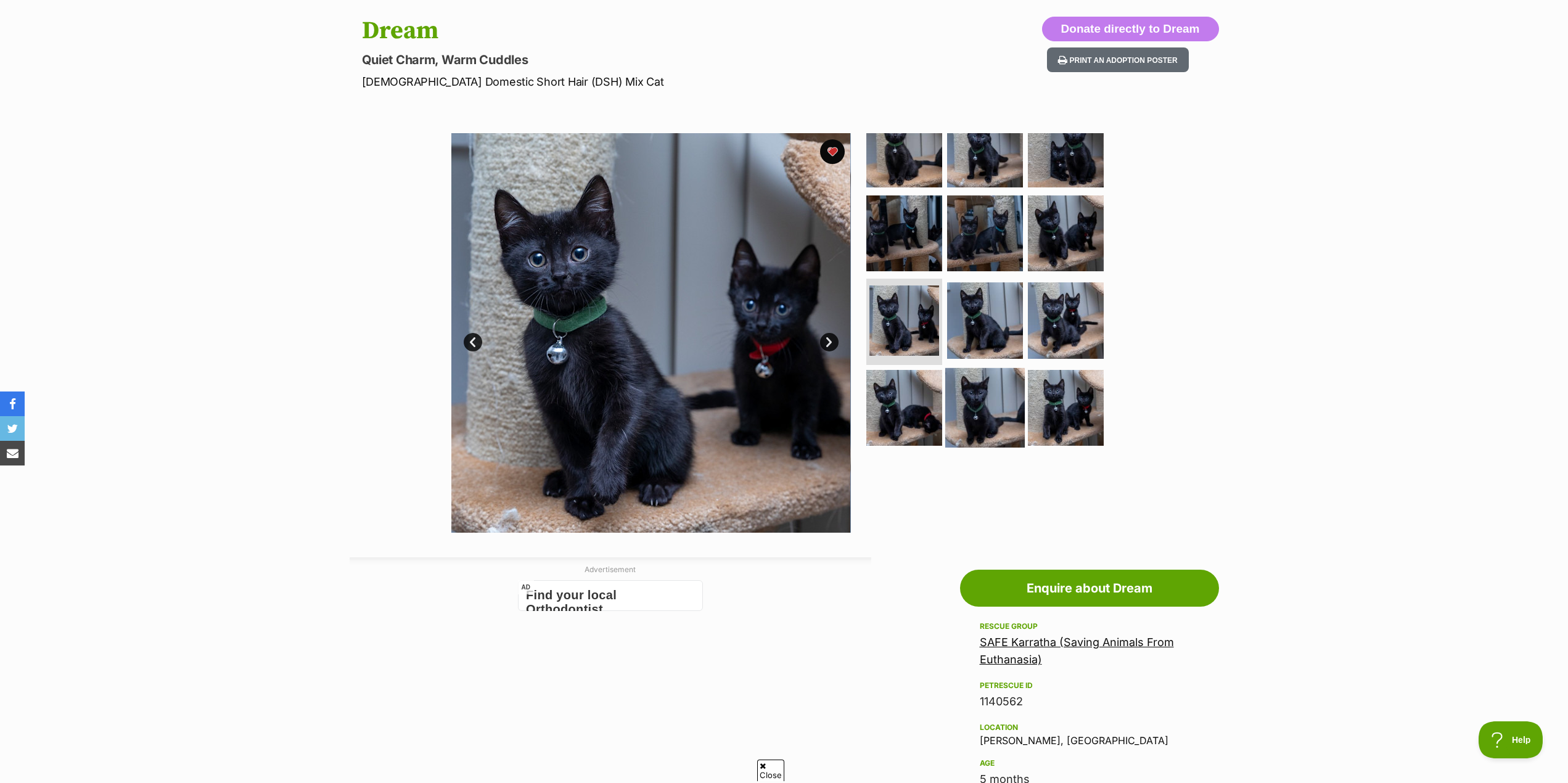
click at [952, 397] on img at bounding box center [984, 407] width 79 height 79
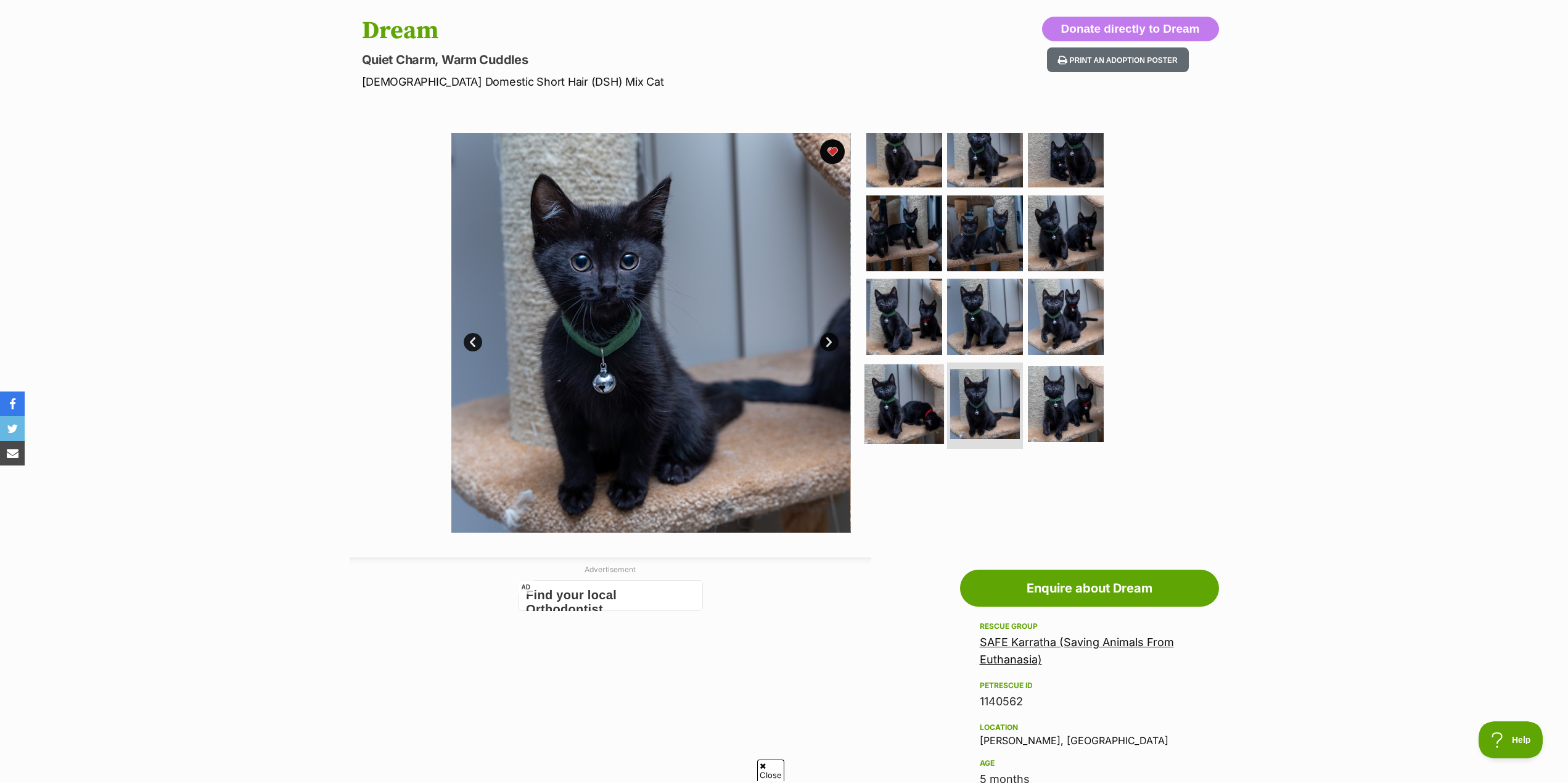
click at [889, 393] on img at bounding box center [903, 403] width 79 height 79
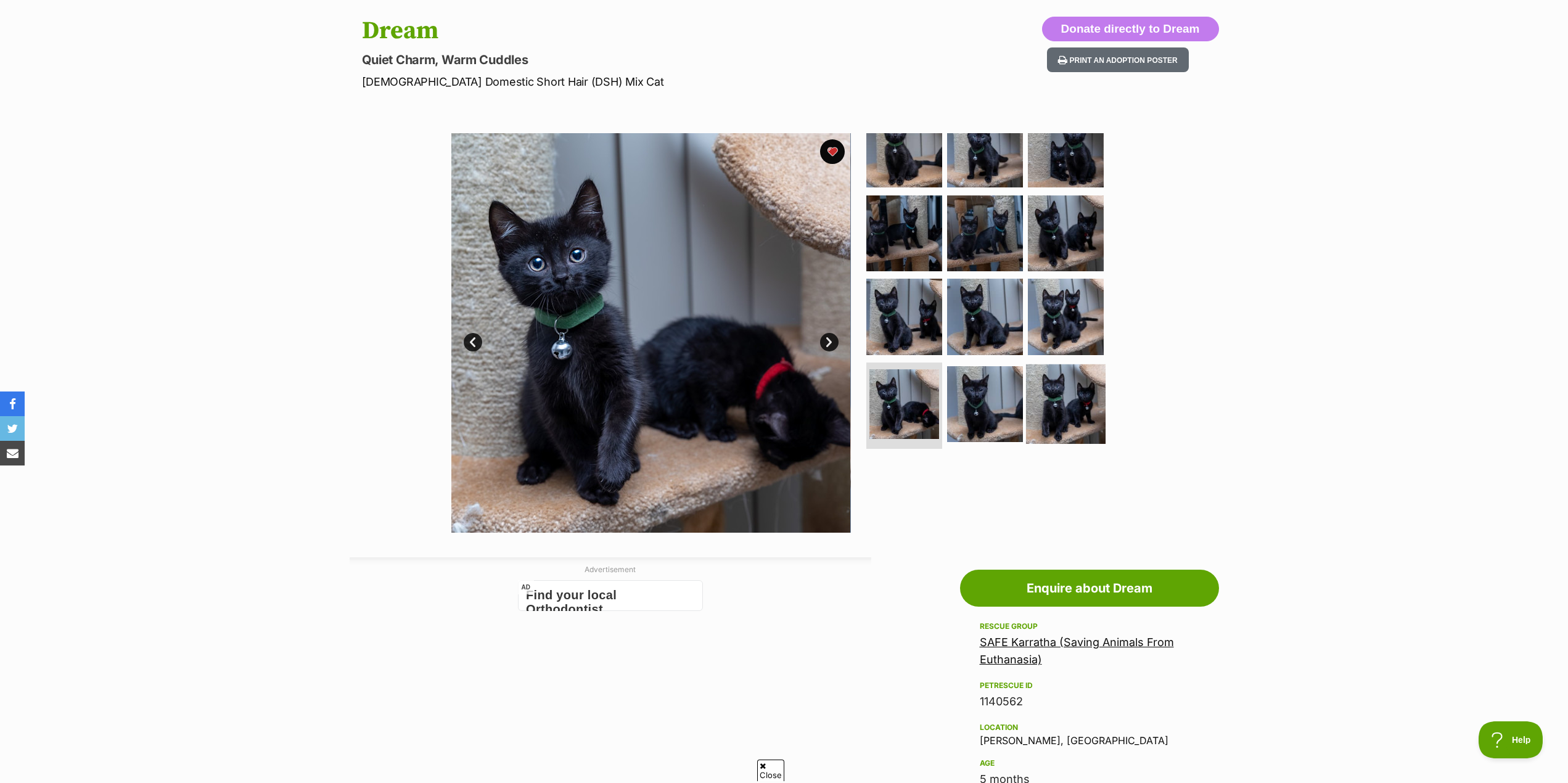
click at [1044, 421] on img at bounding box center [1065, 403] width 79 height 79
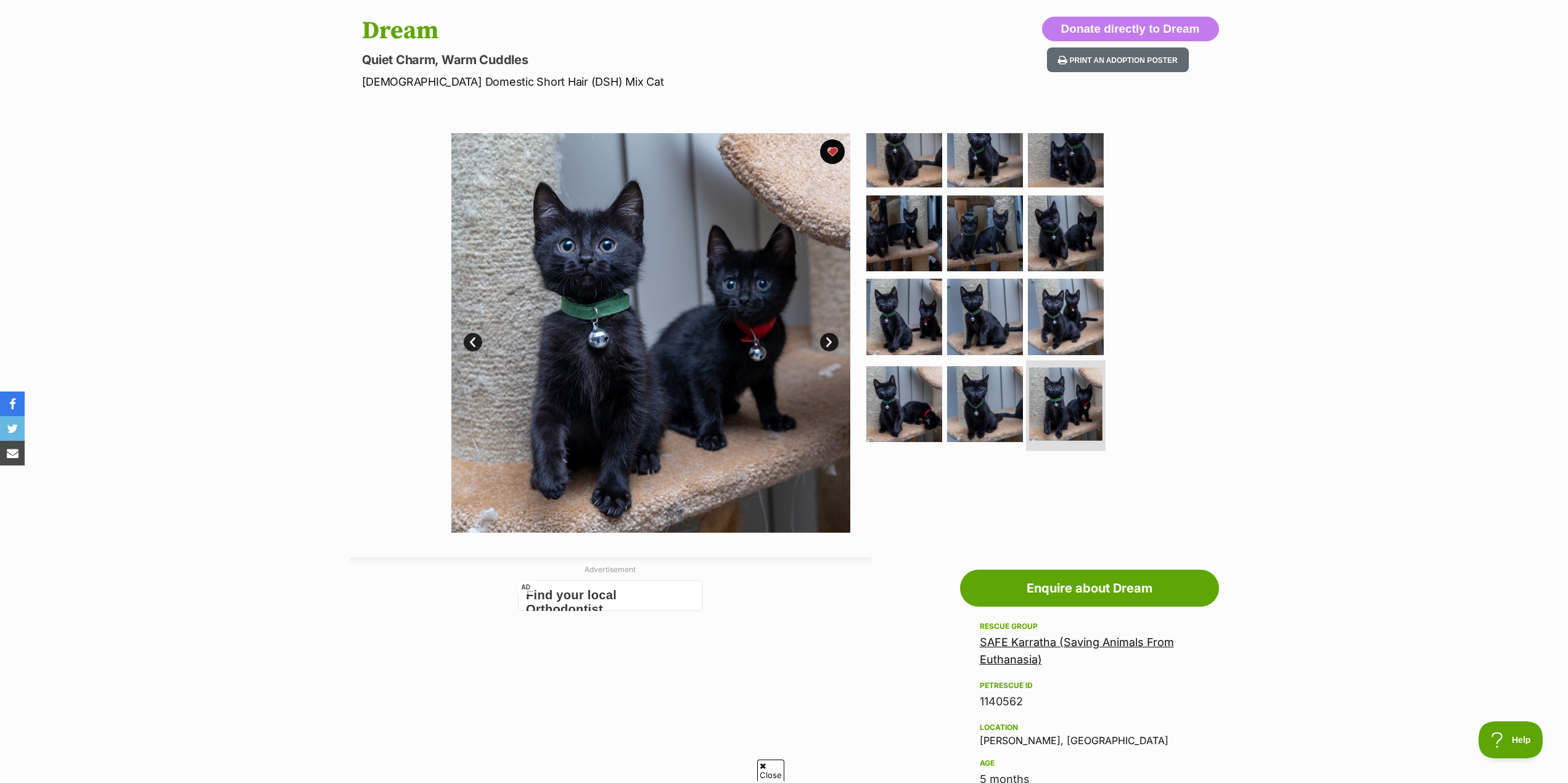
click at [1070, 398] on img at bounding box center [1065, 404] width 73 height 73
click at [991, 403] on img at bounding box center [984, 403] width 79 height 79
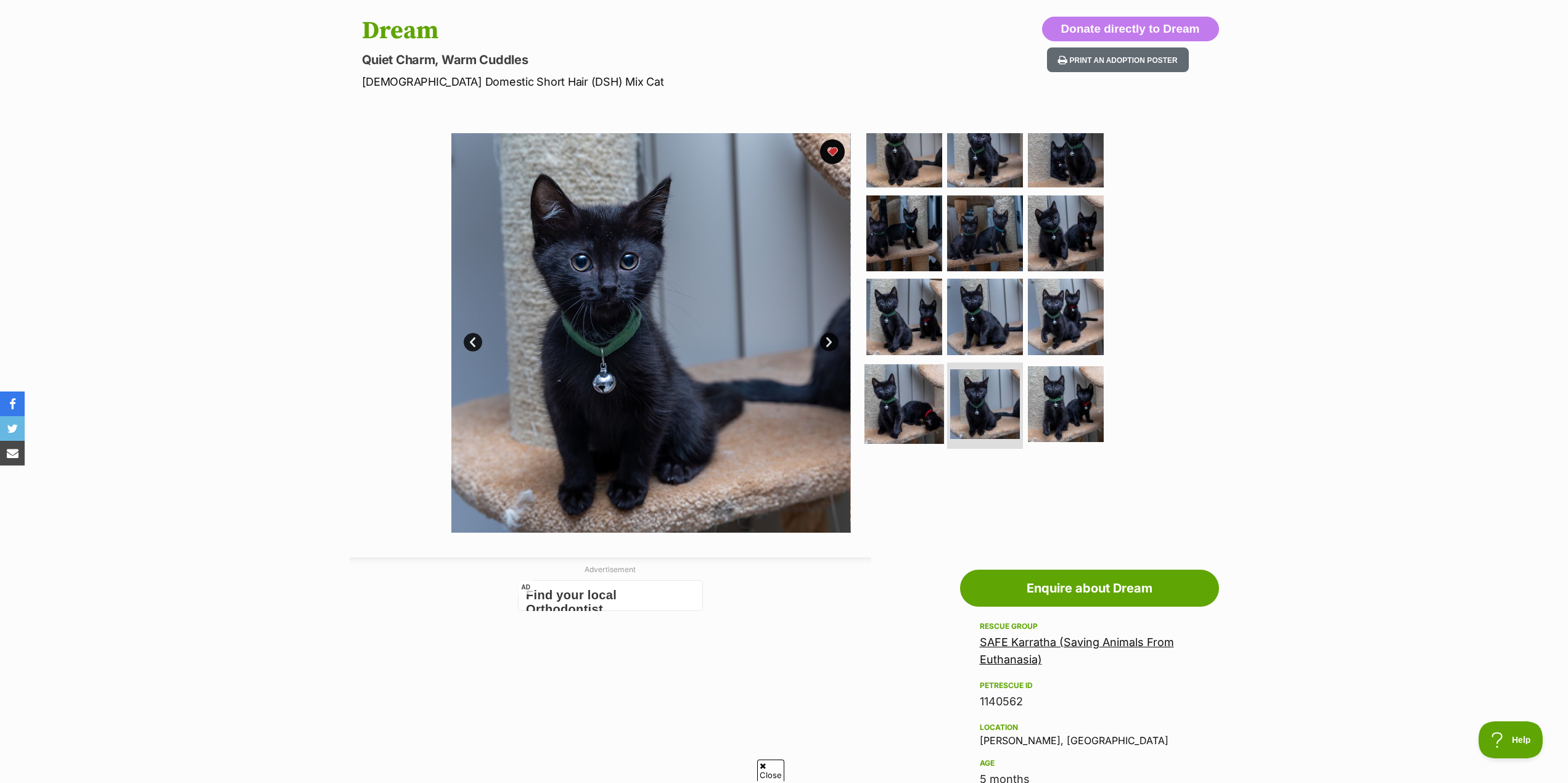
click at [910, 395] on img at bounding box center [903, 403] width 79 height 79
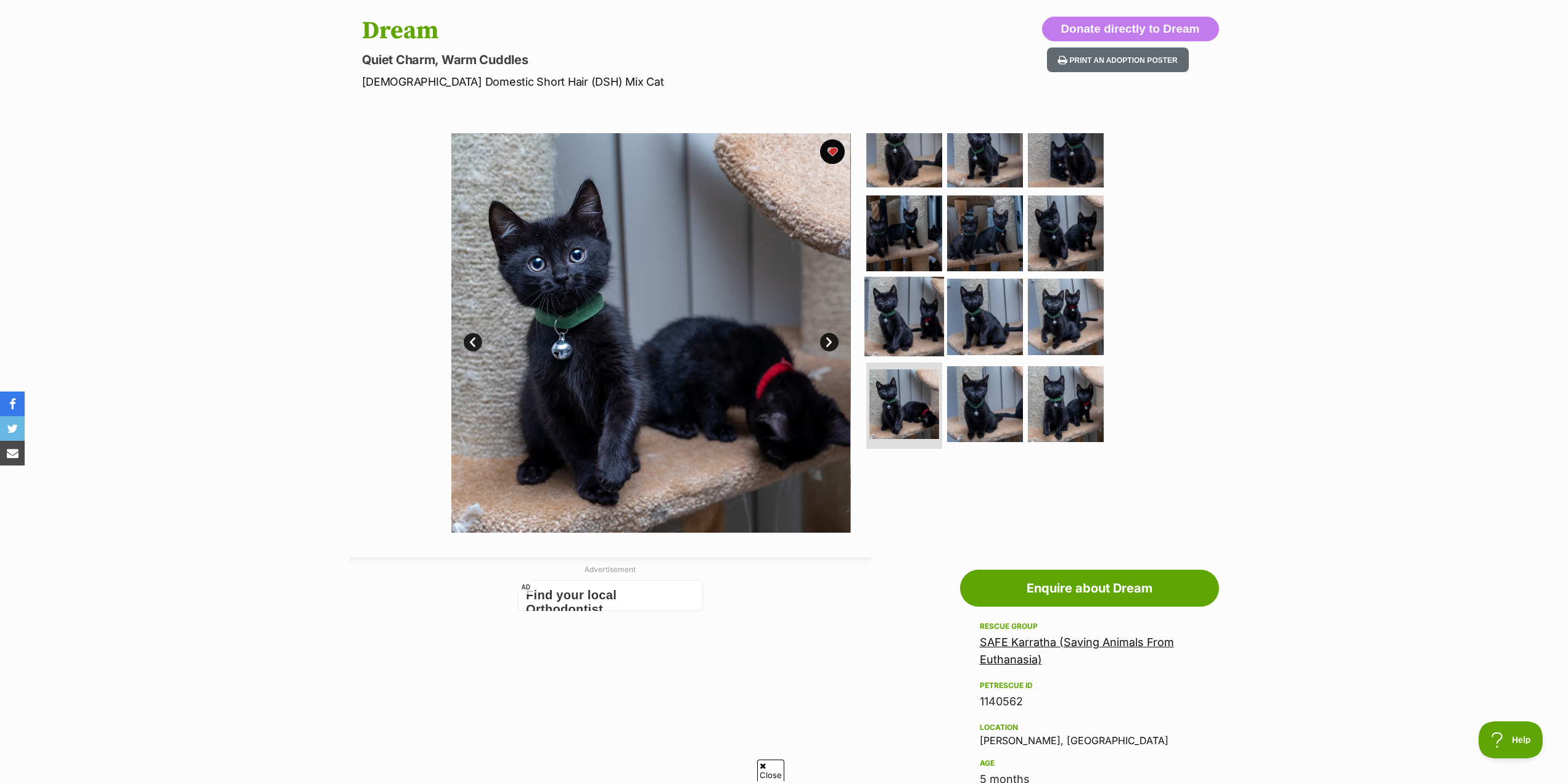
click at [927, 321] on img at bounding box center [903, 316] width 79 height 79
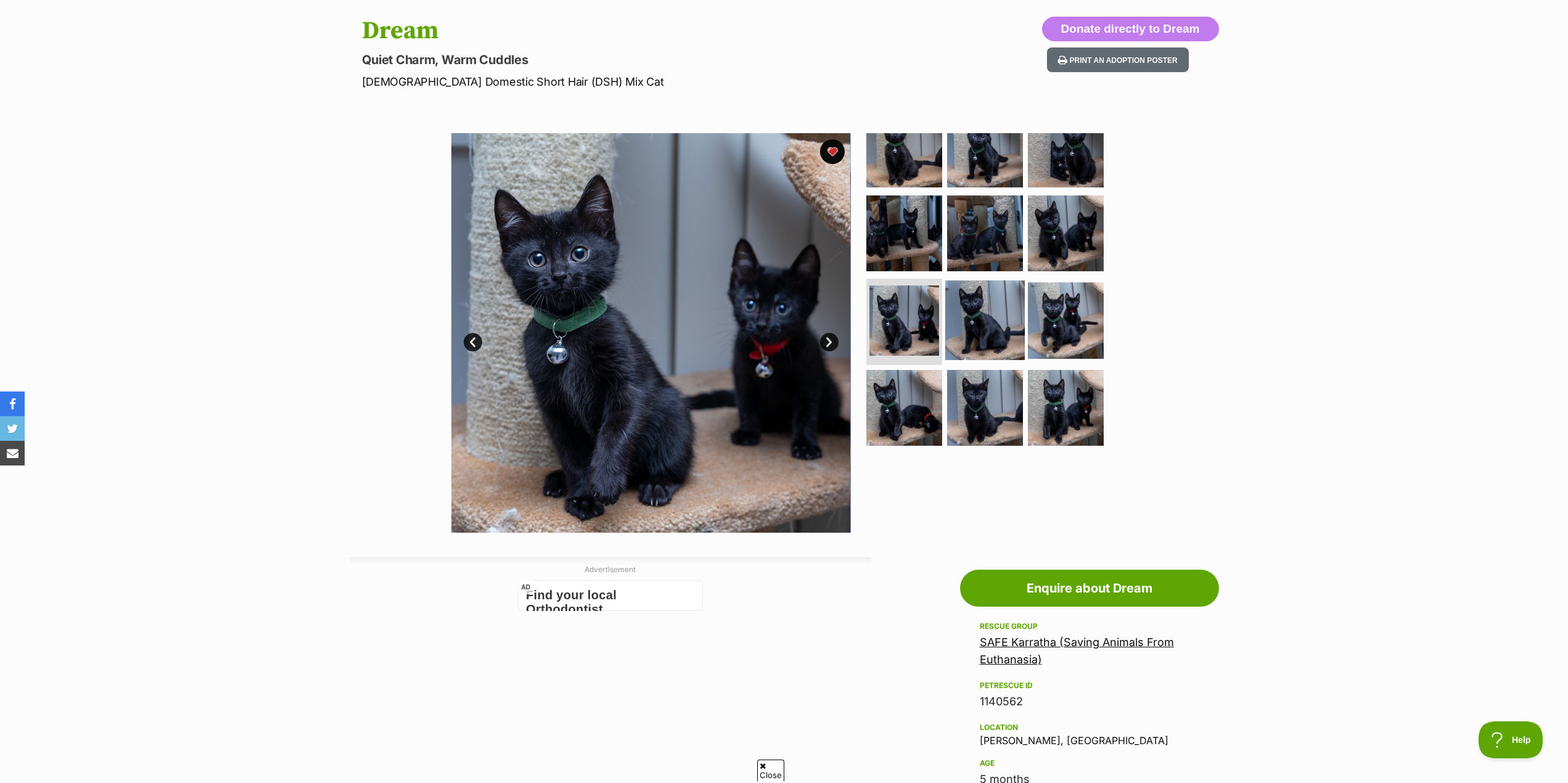
click at [975, 311] on img at bounding box center [984, 320] width 79 height 79
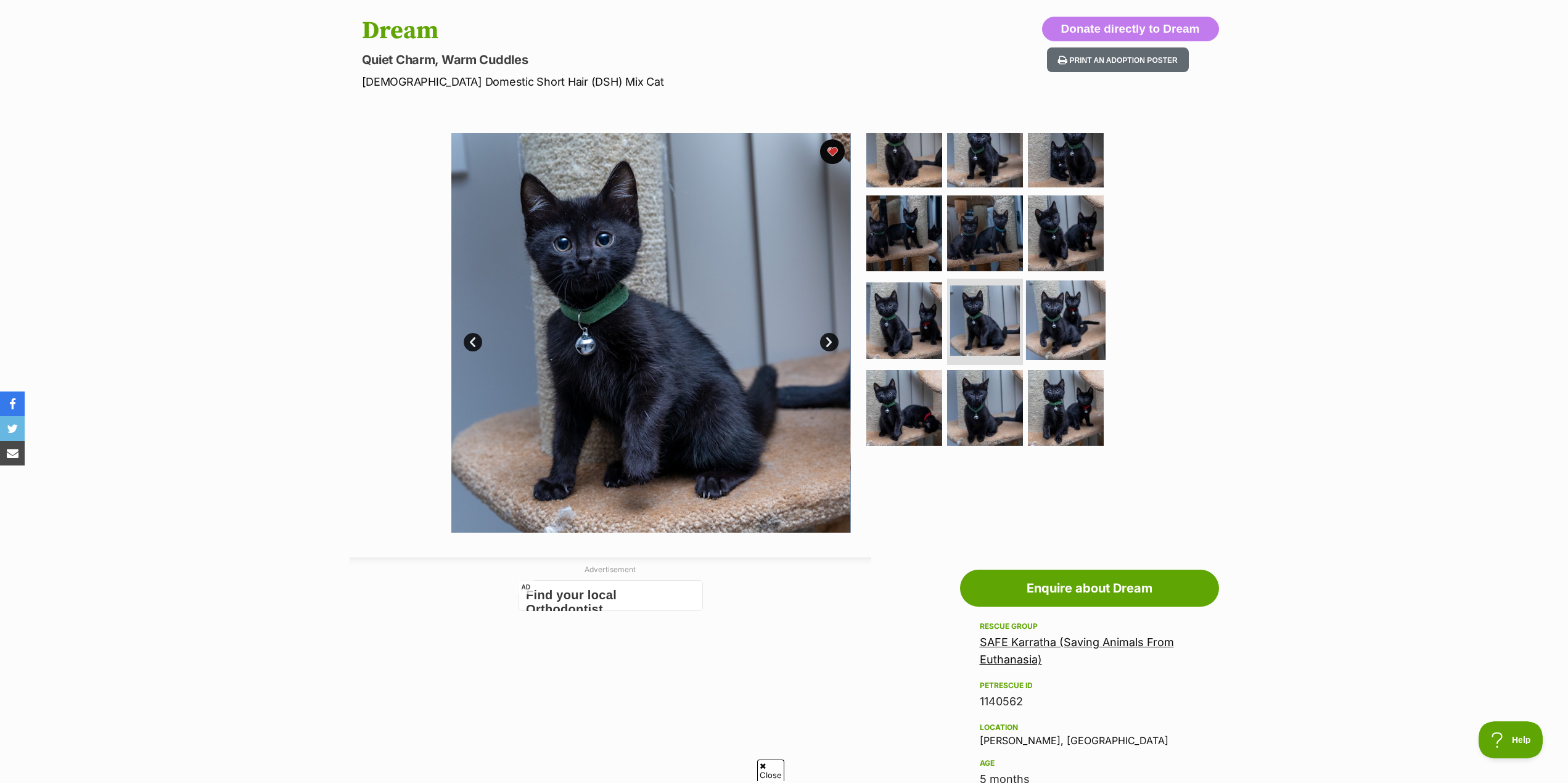
click at [1076, 320] on img at bounding box center [1065, 320] width 79 height 79
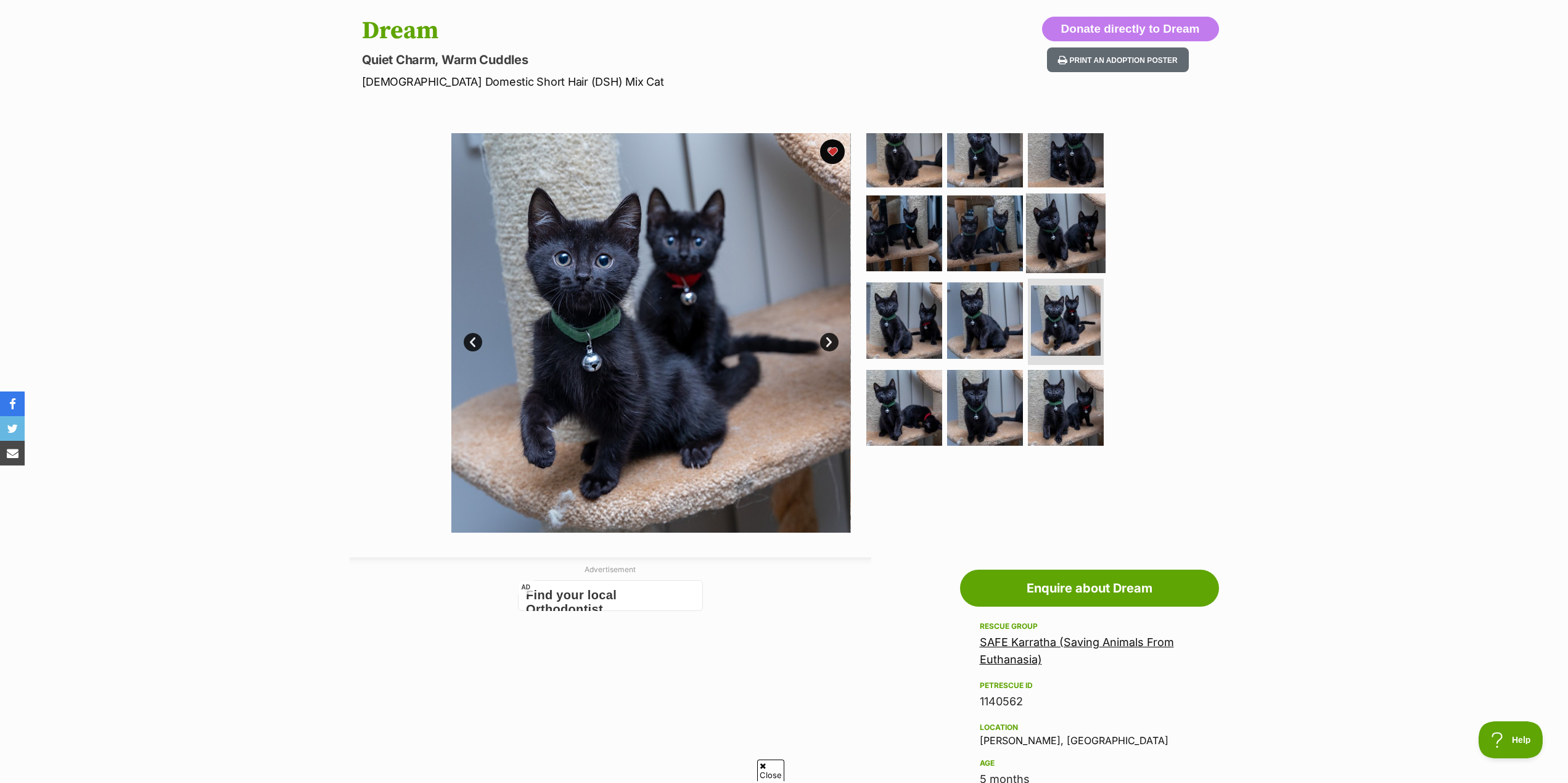
click at [1058, 238] on img at bounding box center [1065, 232] width 79 height 79
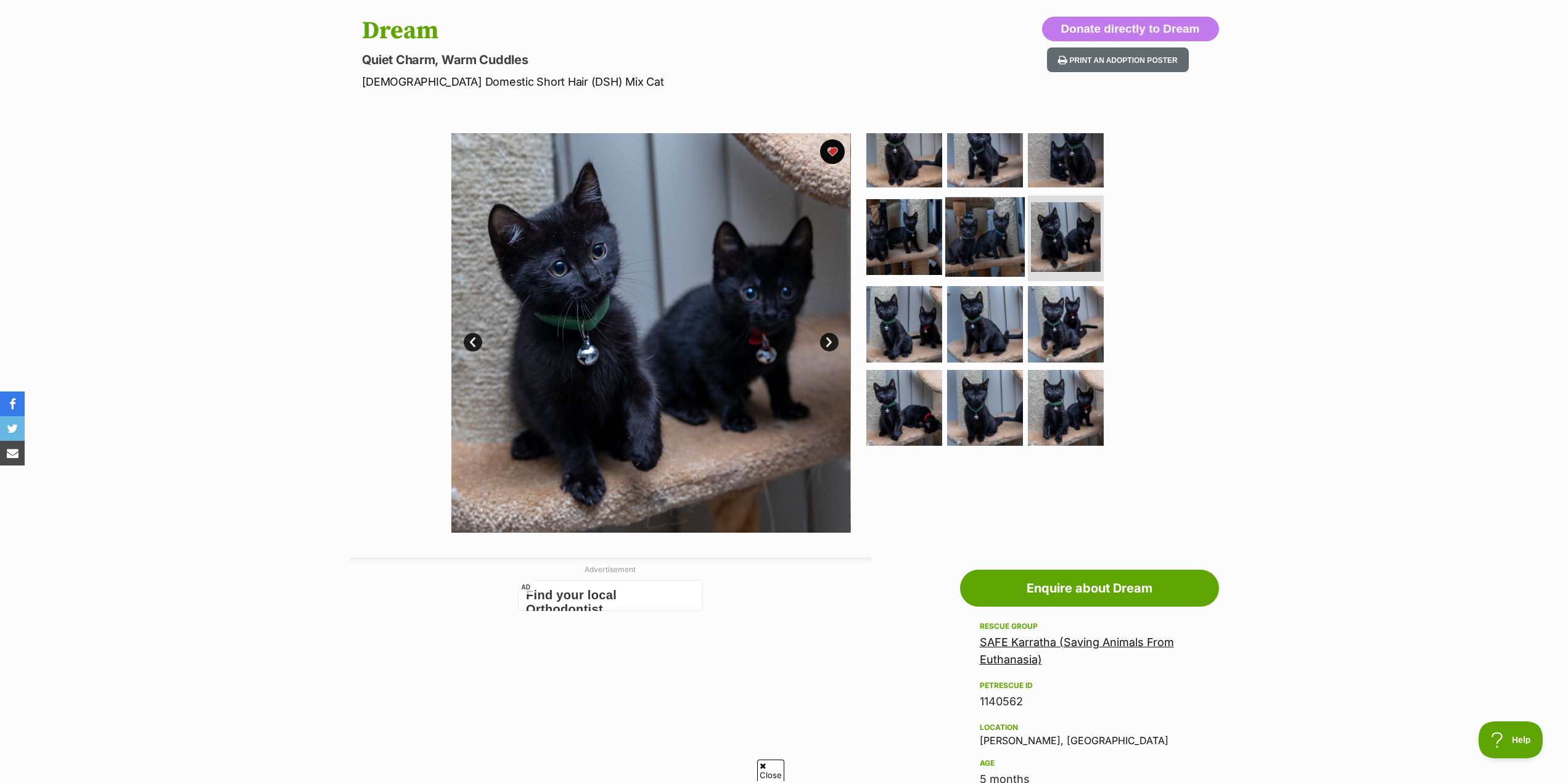
click at [1012, 233] on img at bounding box center [984, 236] width 79 height 79
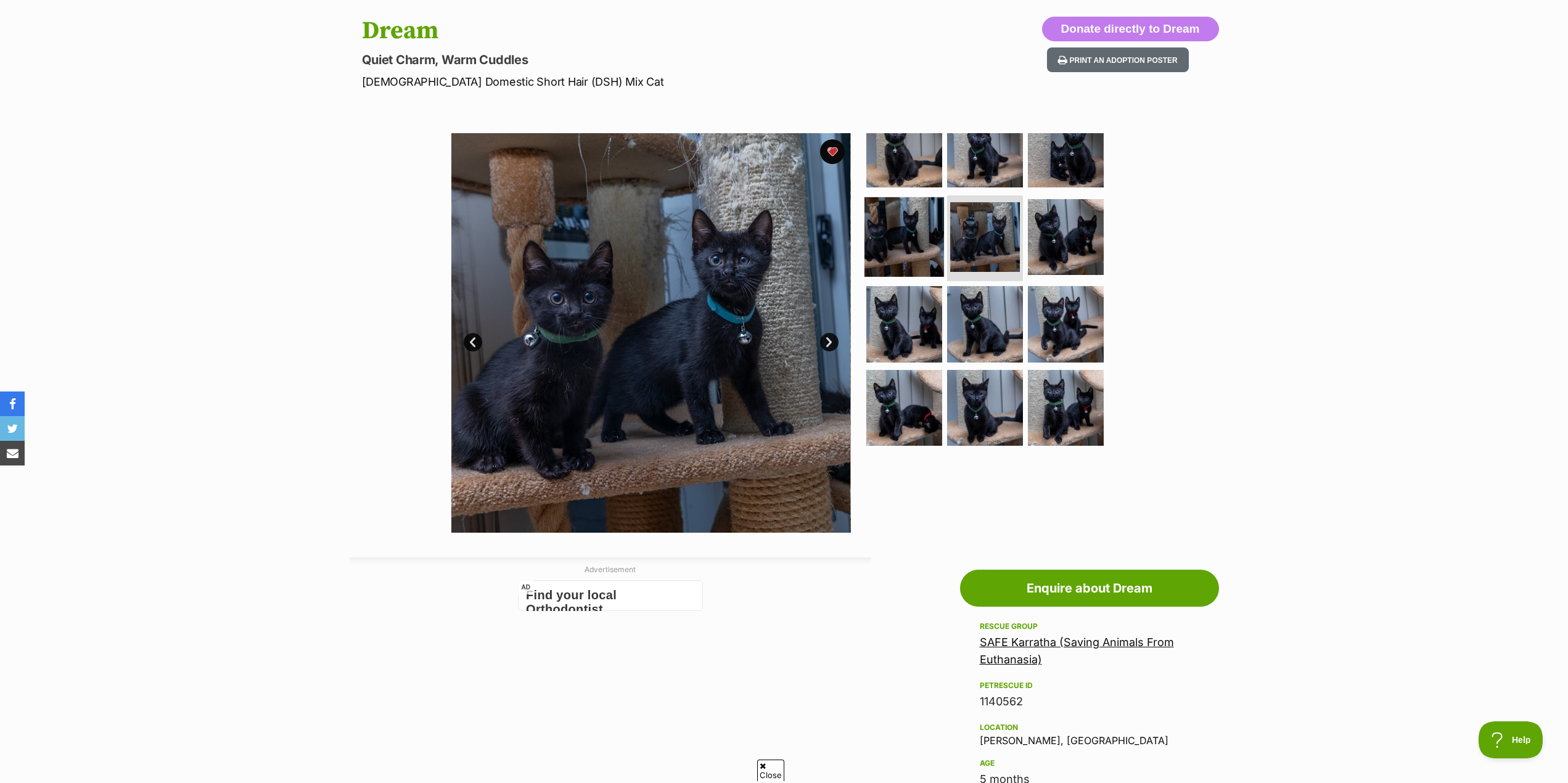
click at [921, 227] on img at bounding box center [903, 236] width 79 height 79
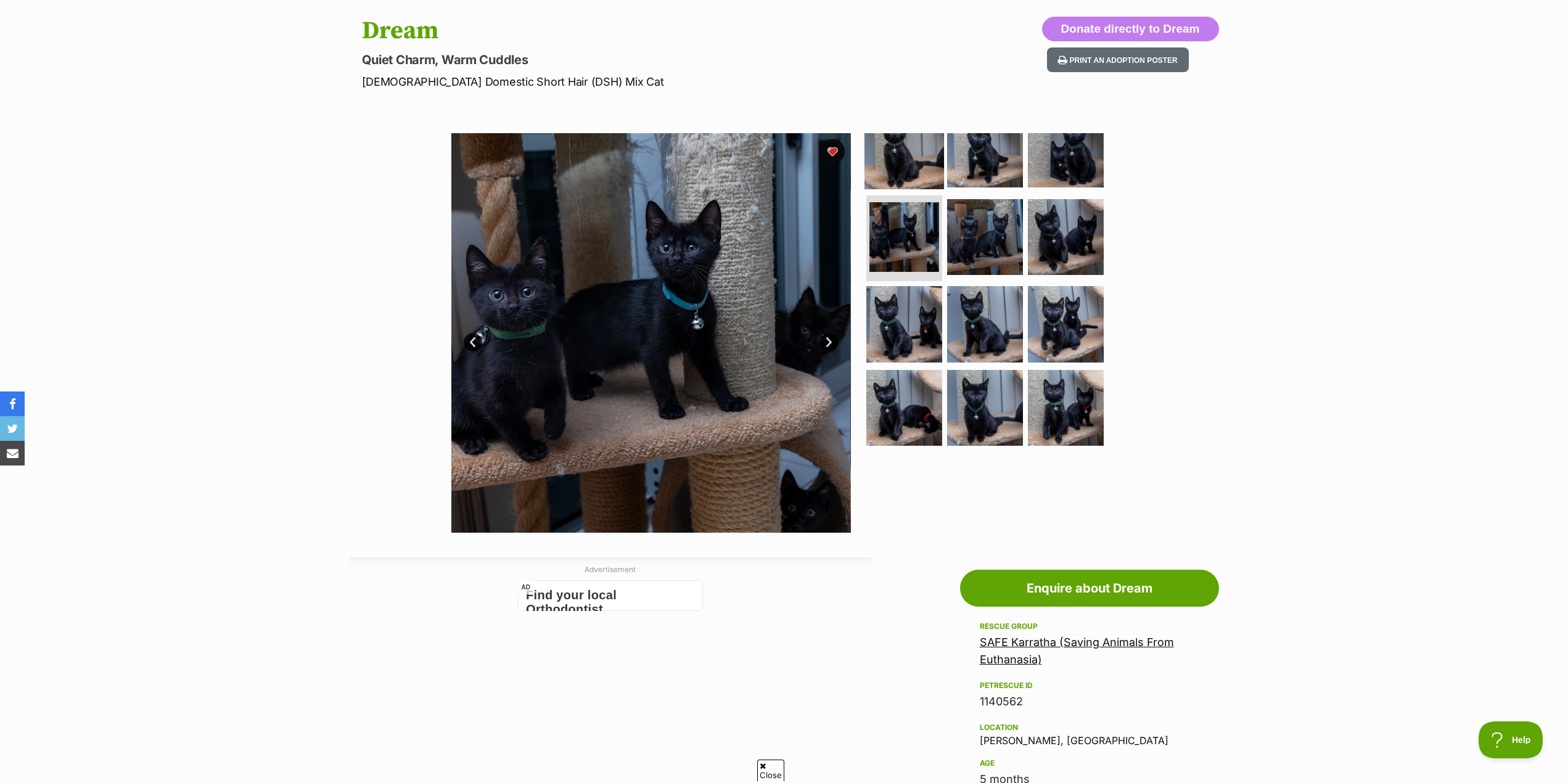
click at [910, 165] on img at bounding box center [903, 149] width 79 height 79
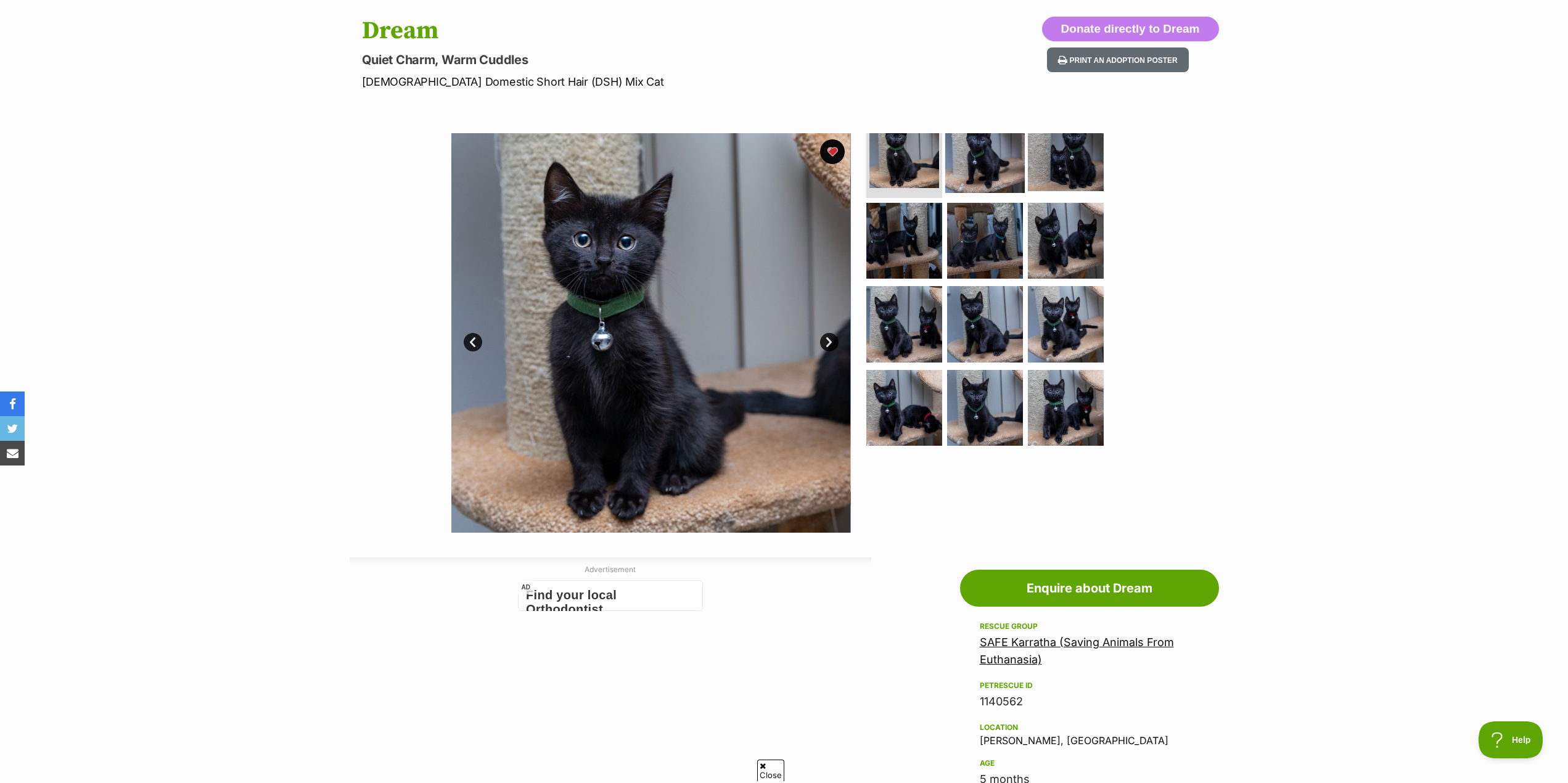
click at [975, 161] on img at bounding box center [984, 152] width 79 height 79
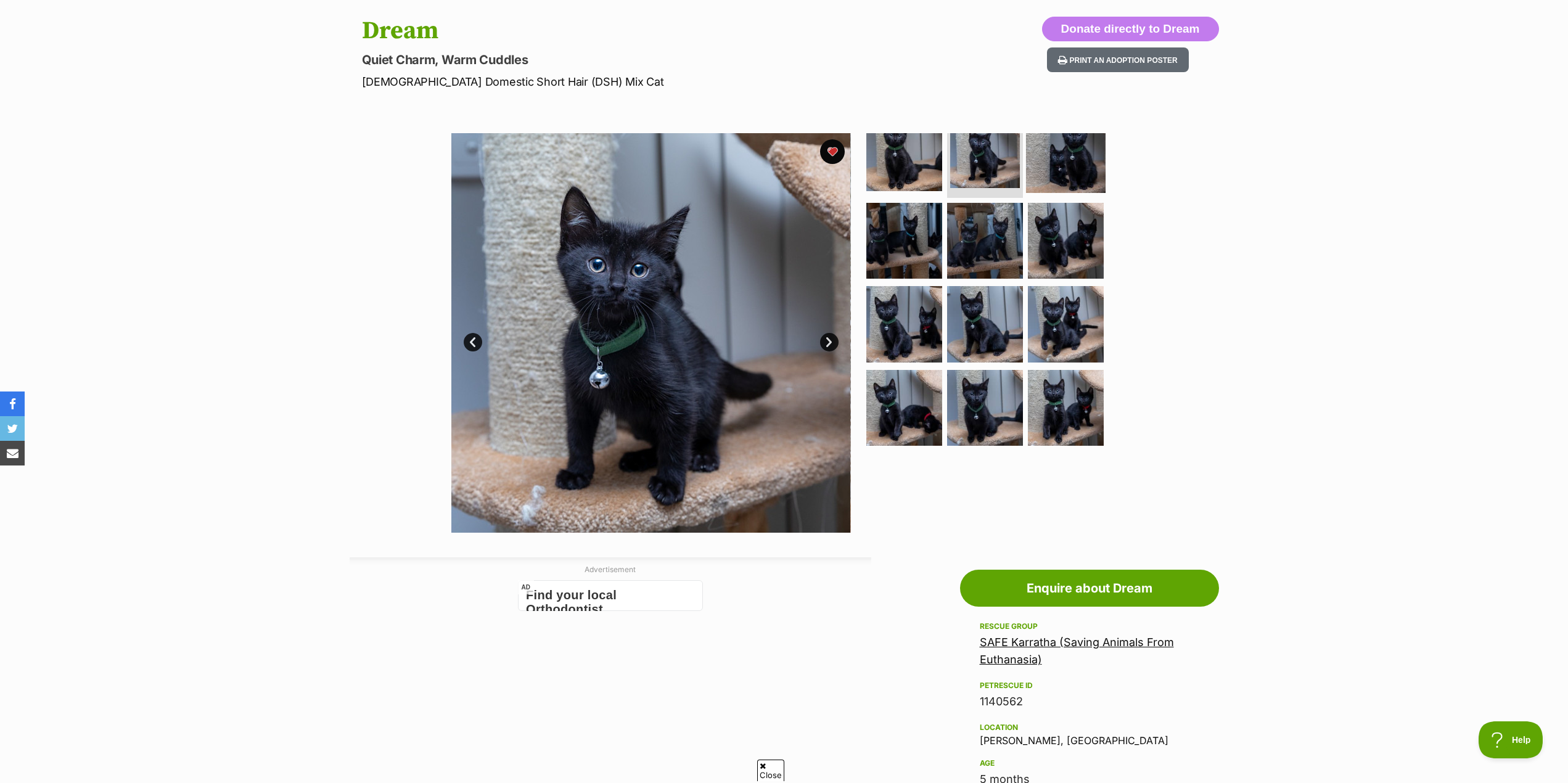
click at [1034, 167] on img at bounding box center [1065, 152] width 79 height 79
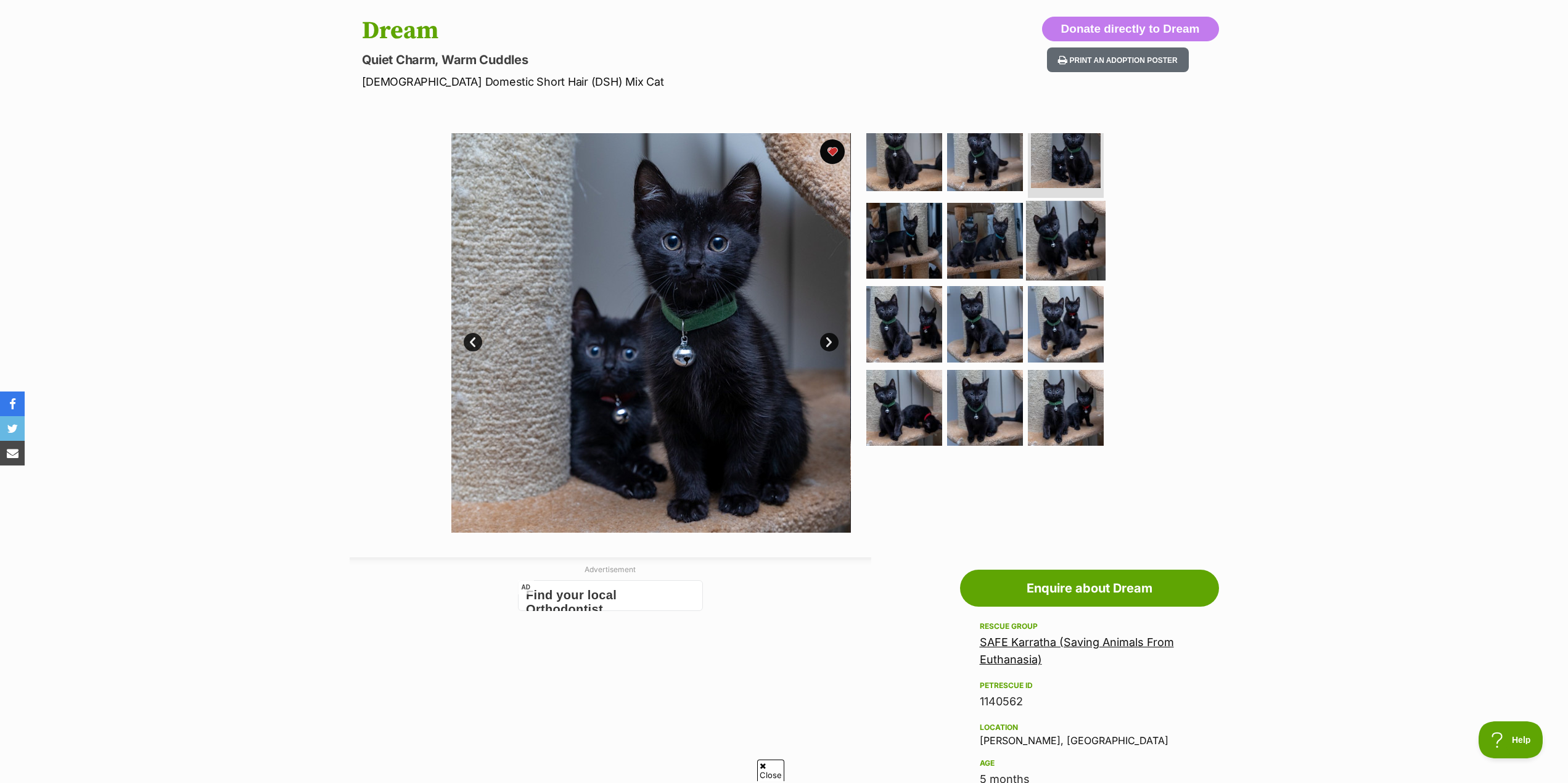
click at [1071, 205] on img at bounding box center [1065, 240] width 79 height 79
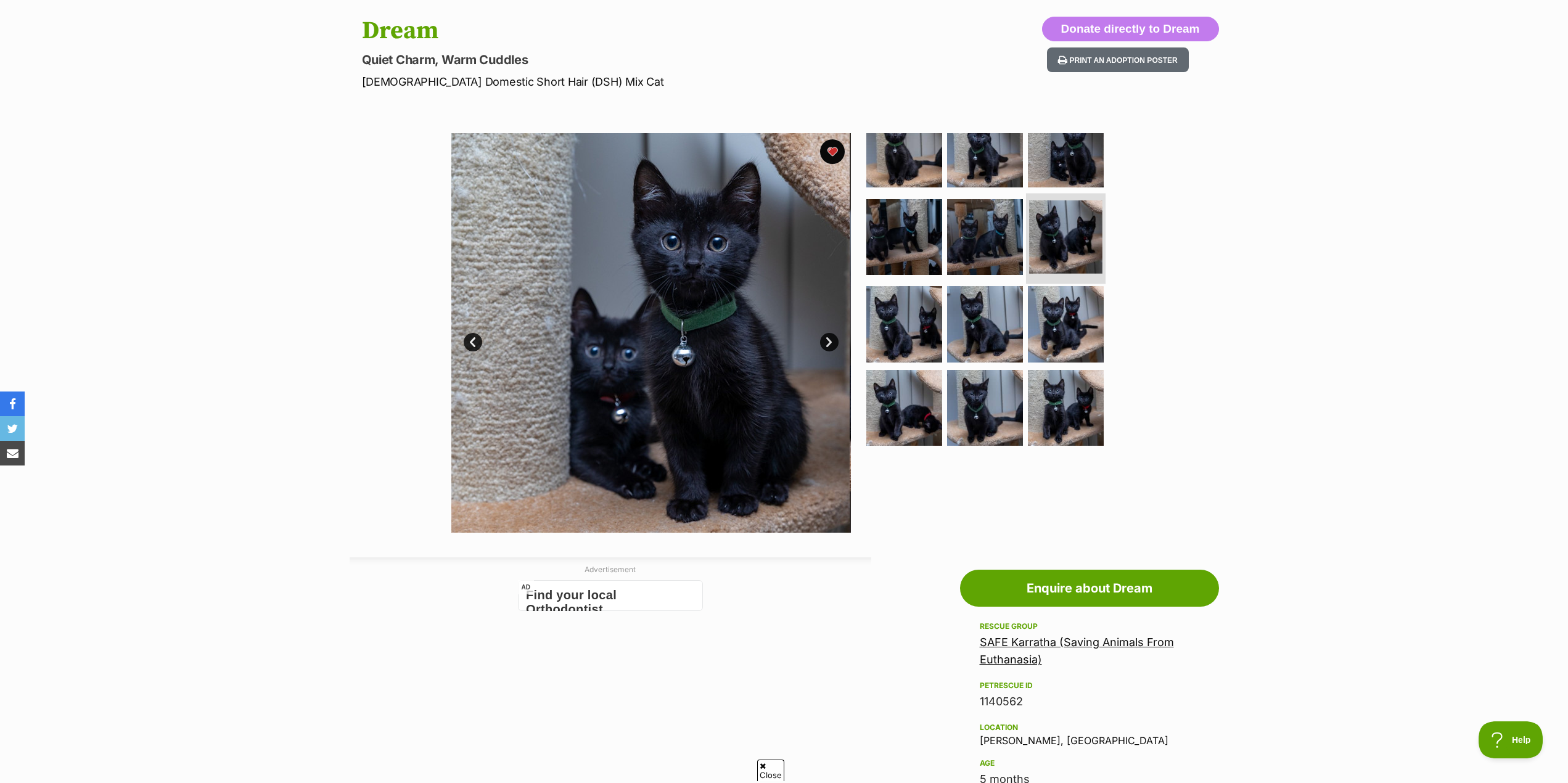
scroll to position [18, 0]
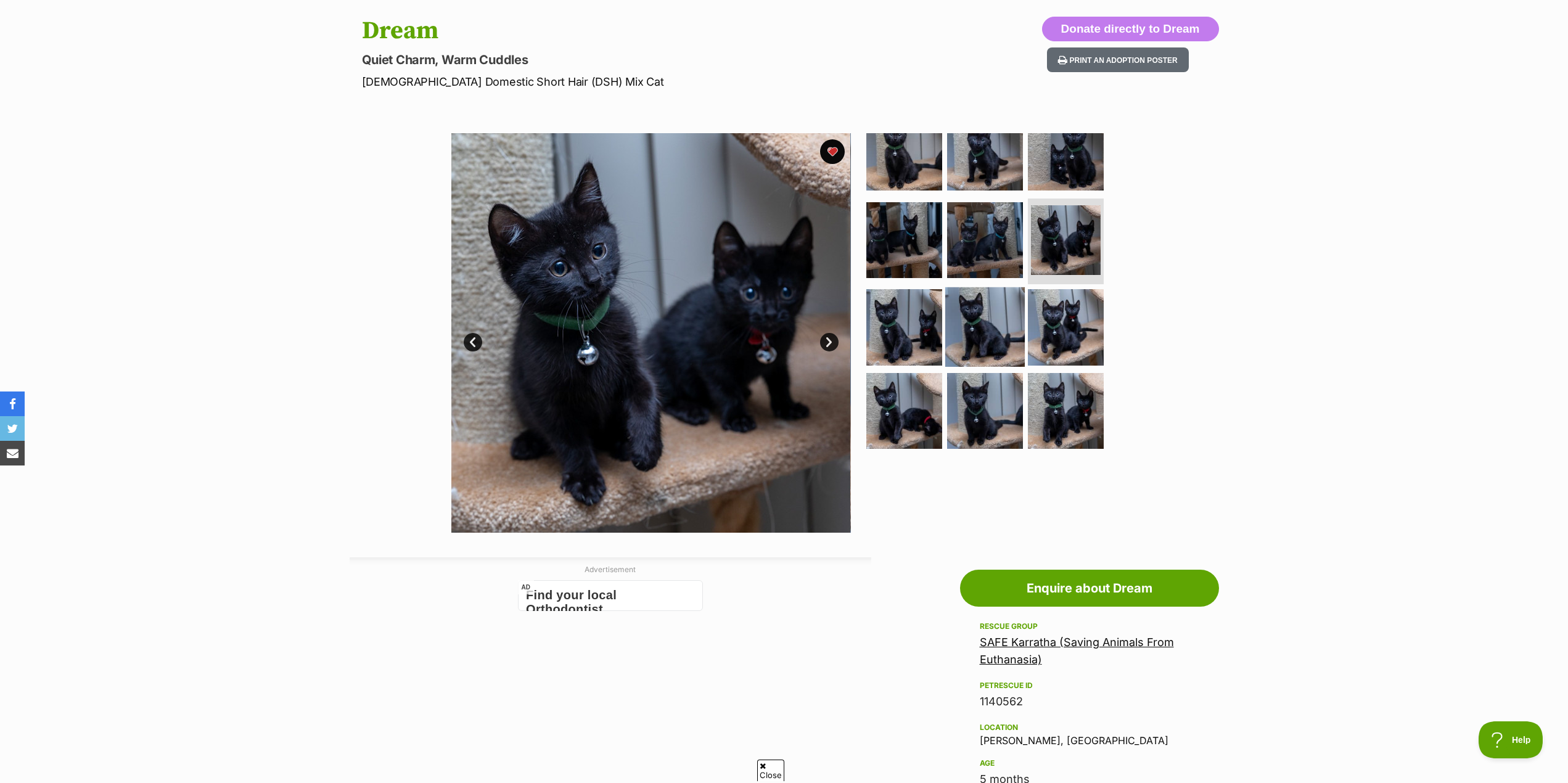
click at [1007, 307] on img at bounding box center [984, 327] width 79 height 79
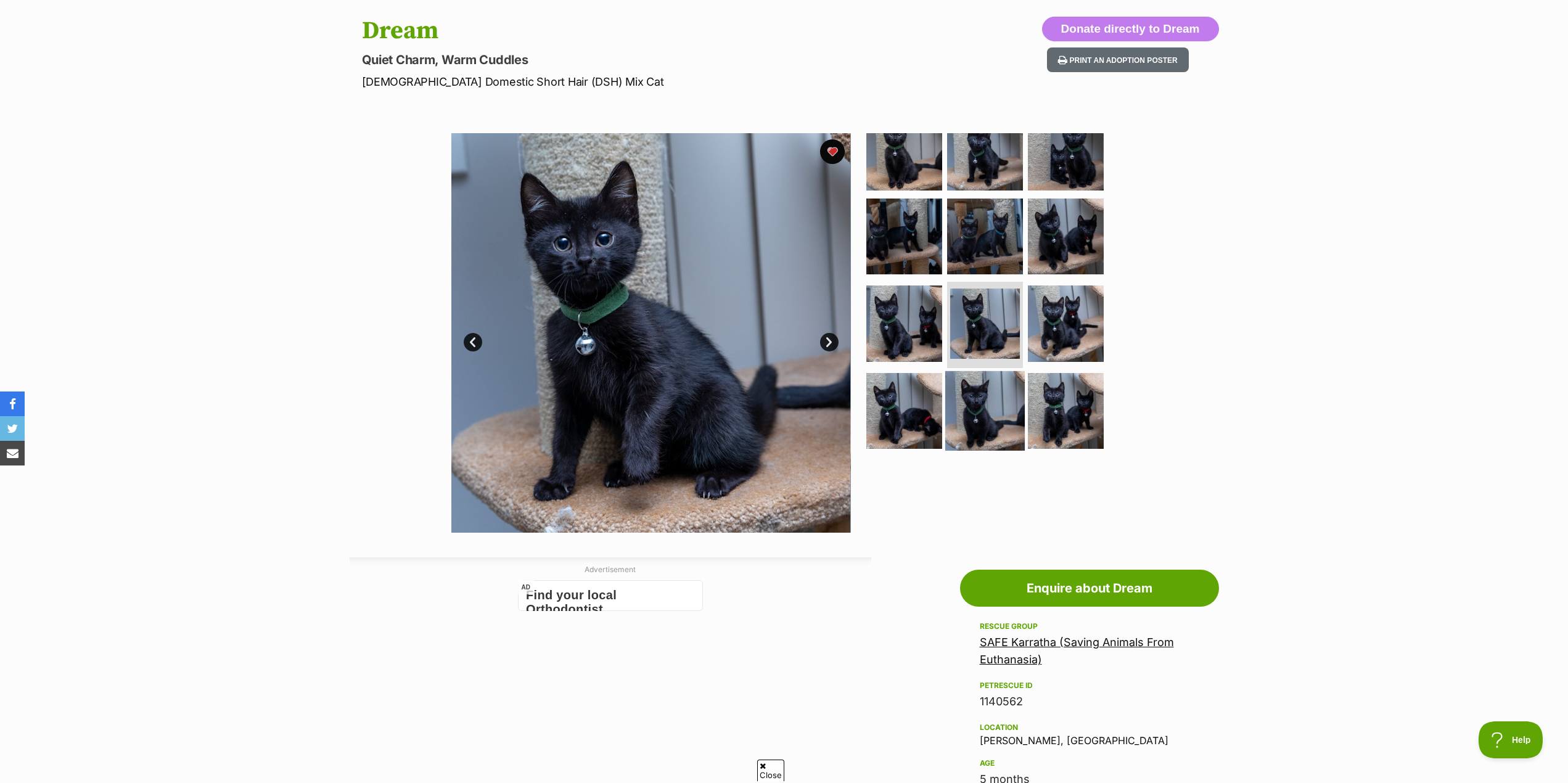
click at [954, 404] on img at bounding box center [984, 410] width 79 height 79
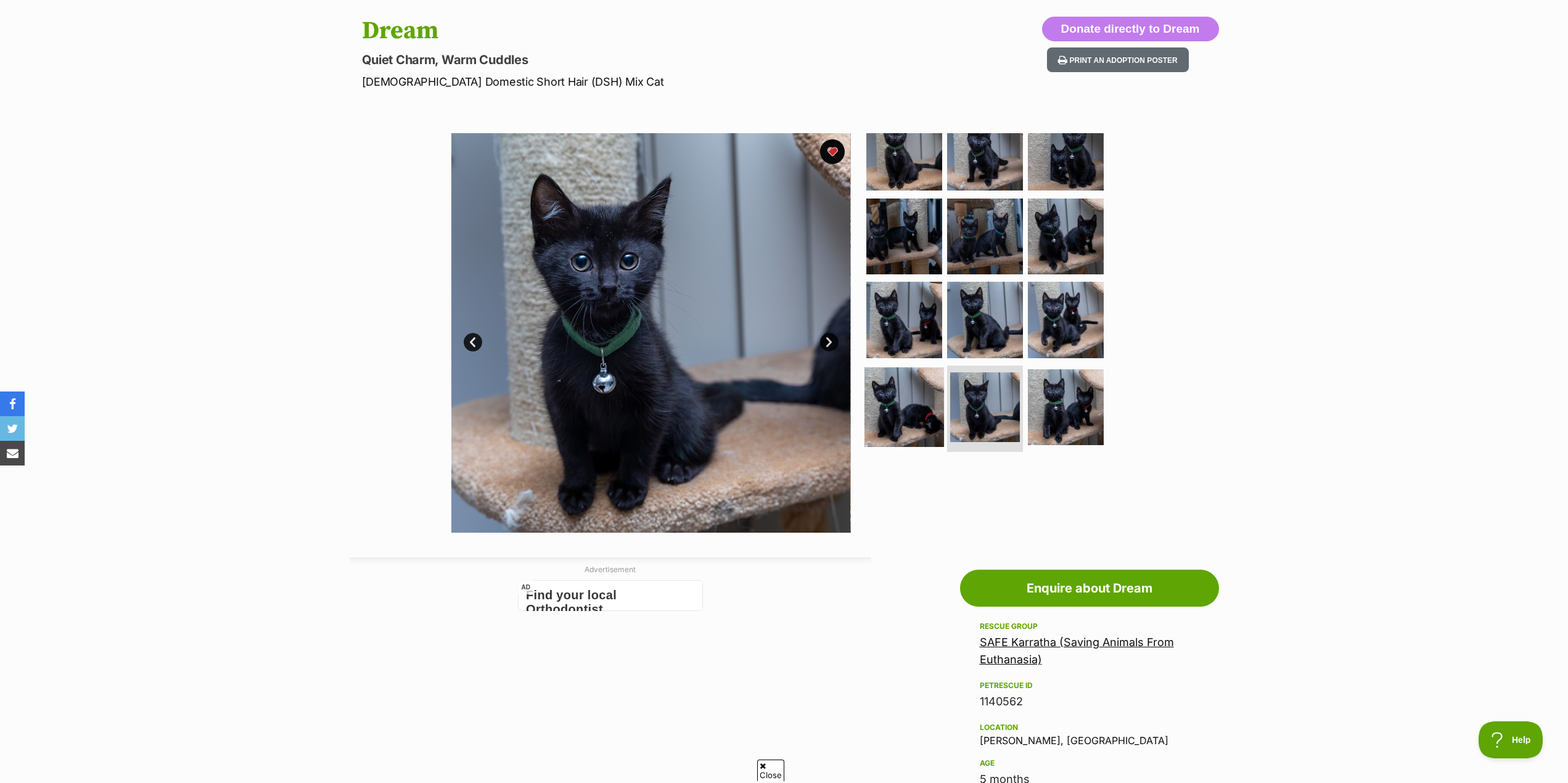
click at [899, 404] on img at bounding box center [903, 407] width 79 height 79
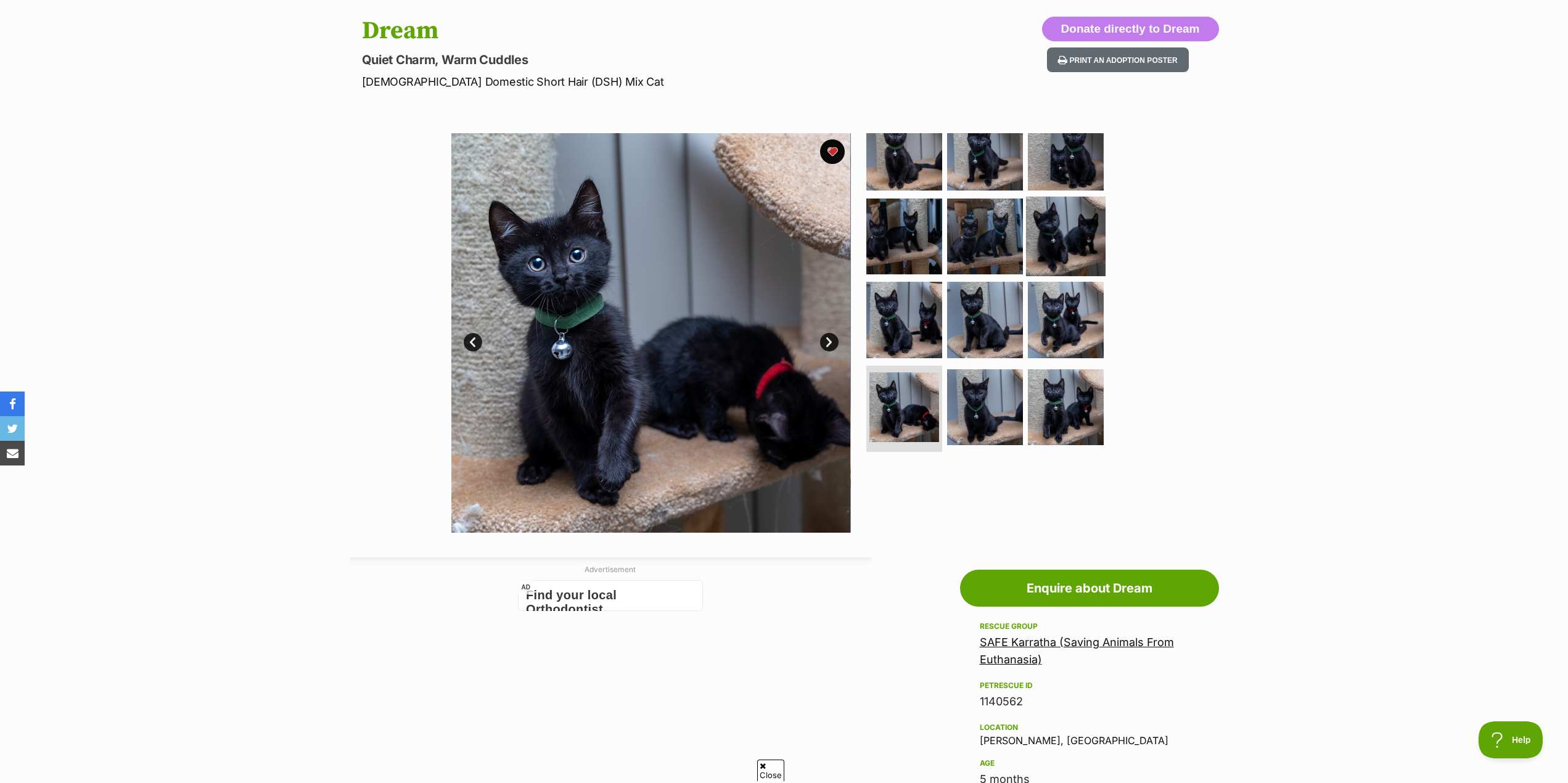
click at [1085, 198] on img at bounding box center [1065, 235] width 79 height 79
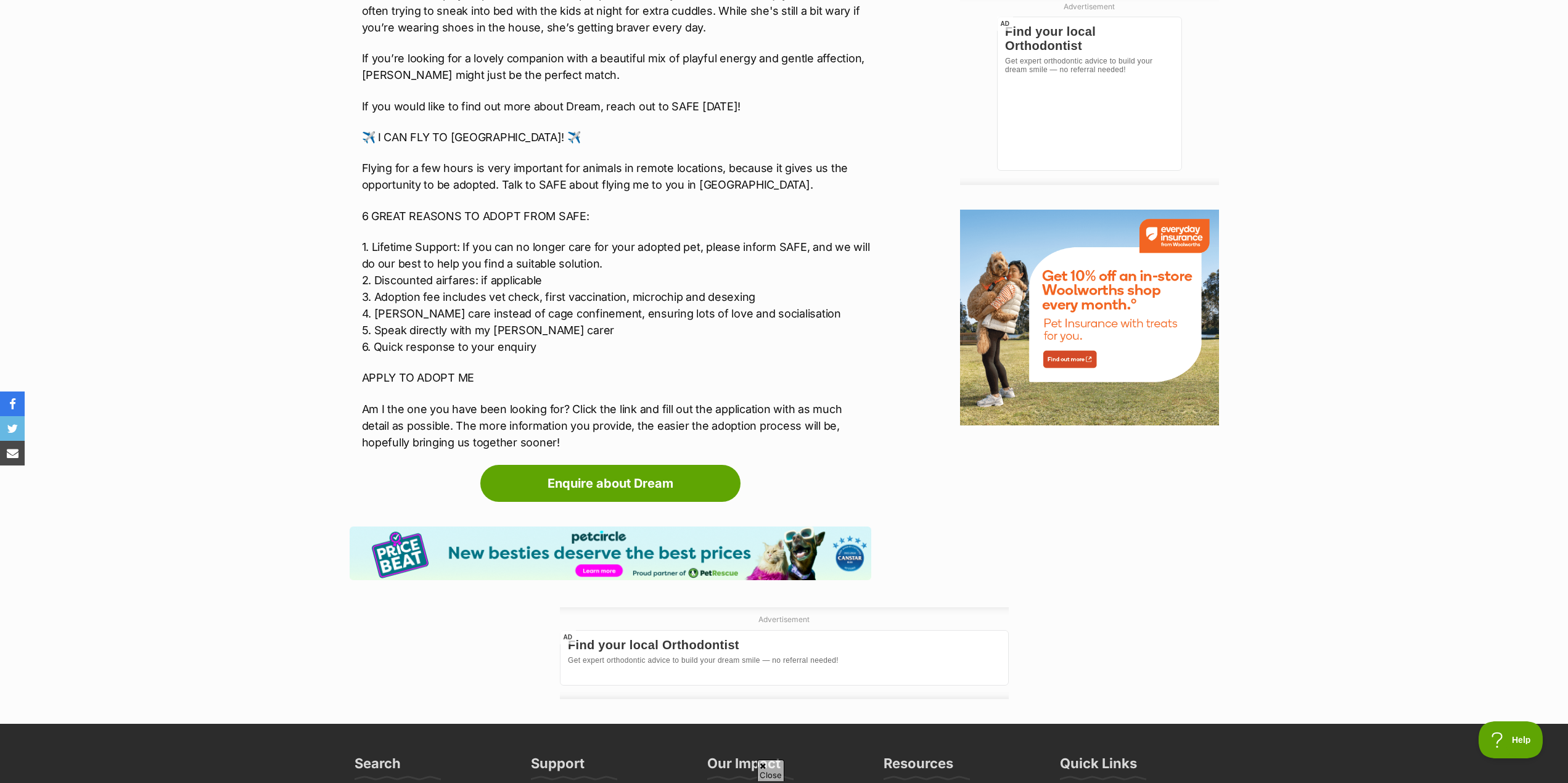
scroll to position [1294, 0]
